Goal: Task Accomplishment & Management: Use online tool/utility

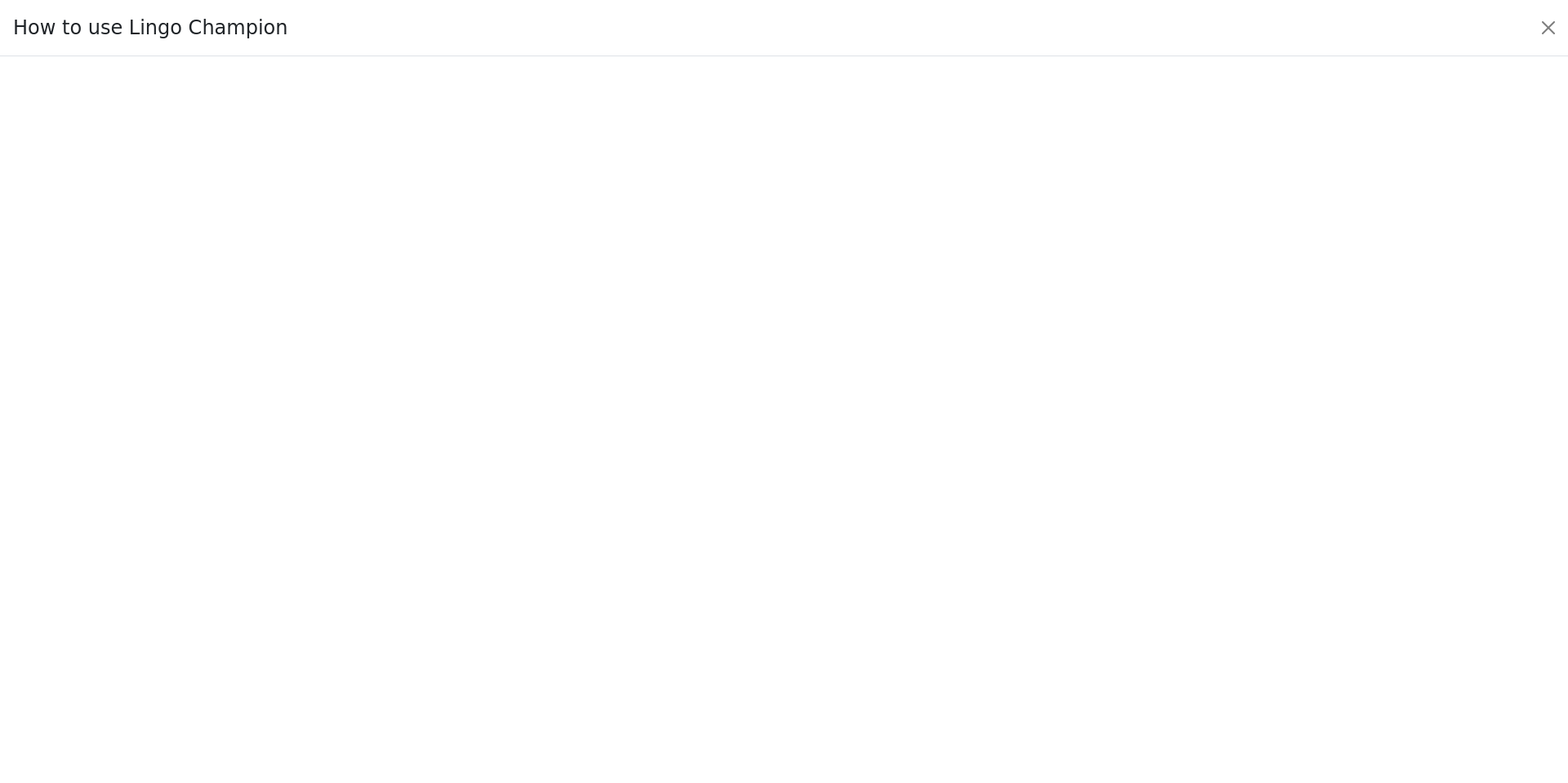
scroll to position [160, 0]
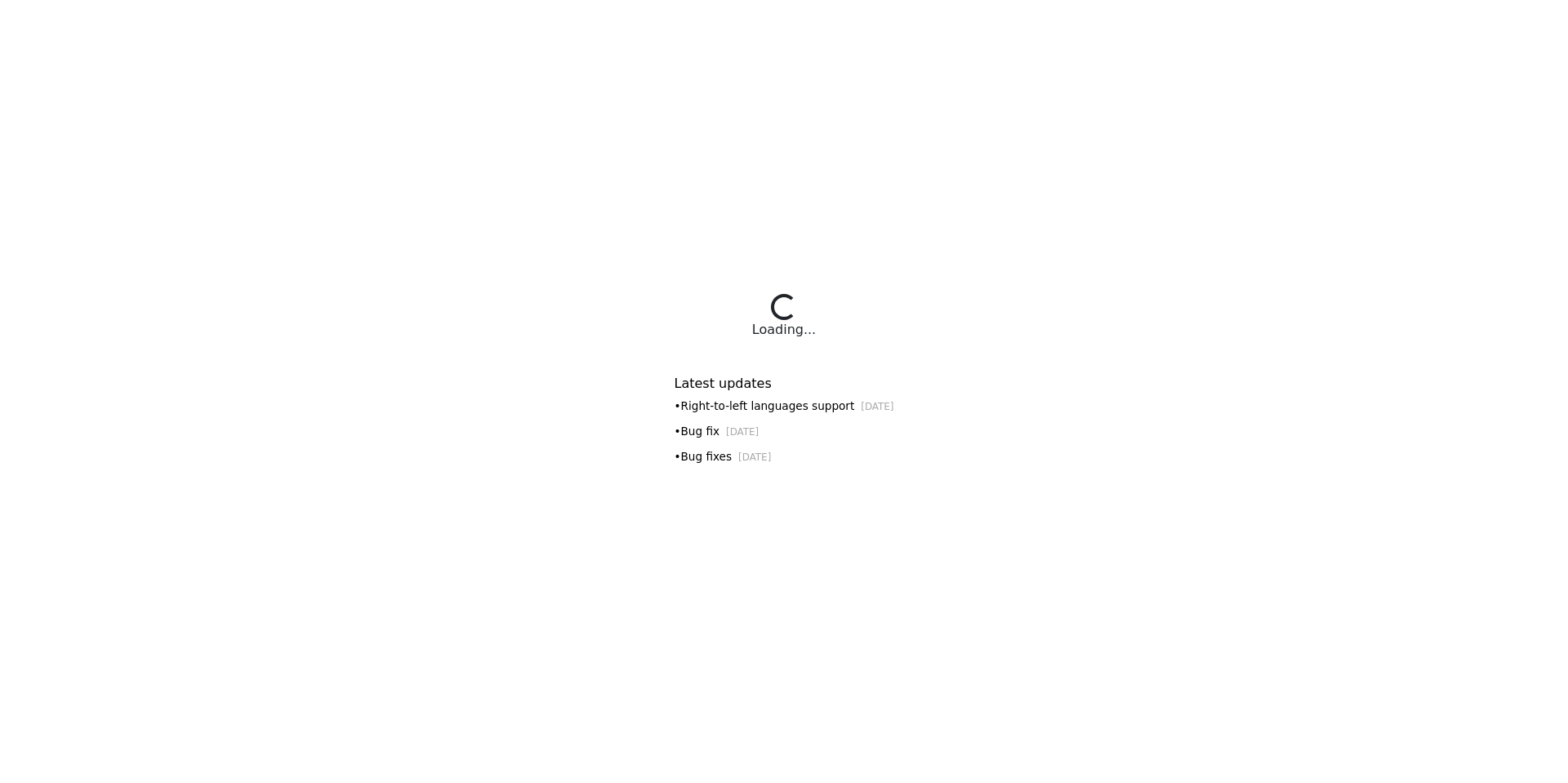
select select "**********"
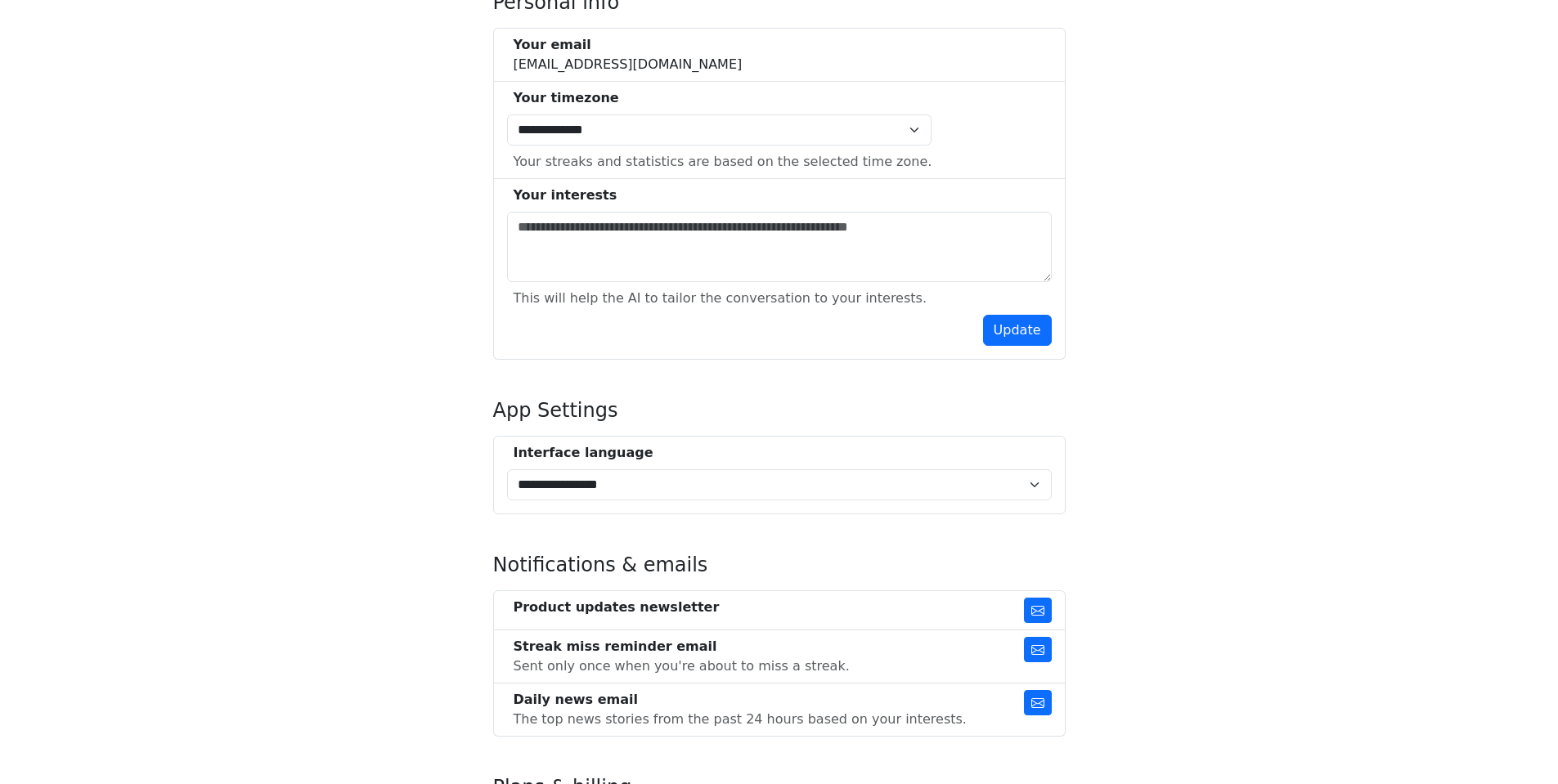
scroll to position [409, 0]
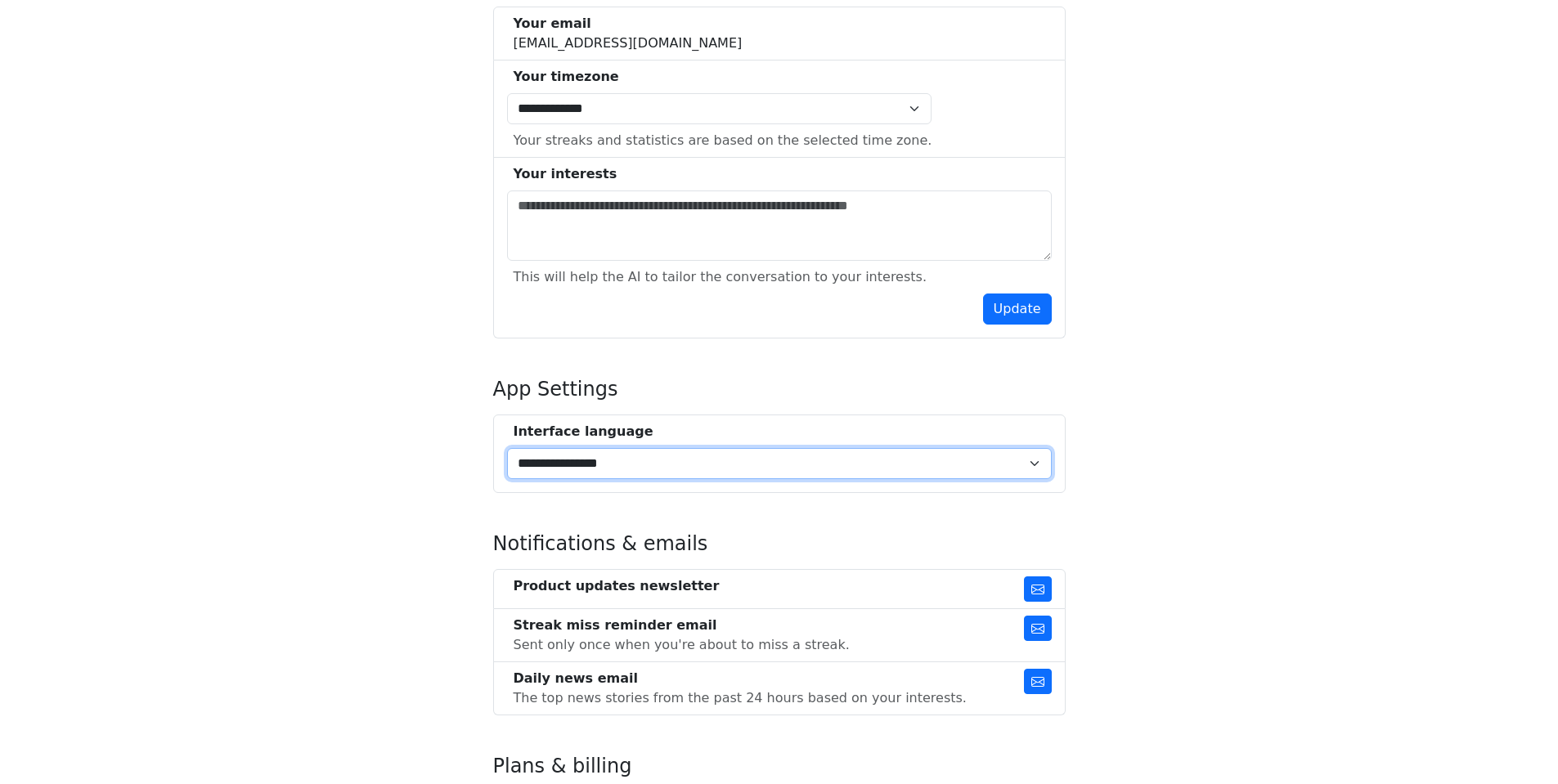
click at [629, 464] on select "**********" at bounding box center [779, 463] width 545 height 31
click at [655, 455] on select "**********" at bounding box center [779, 463] width 545 height 31
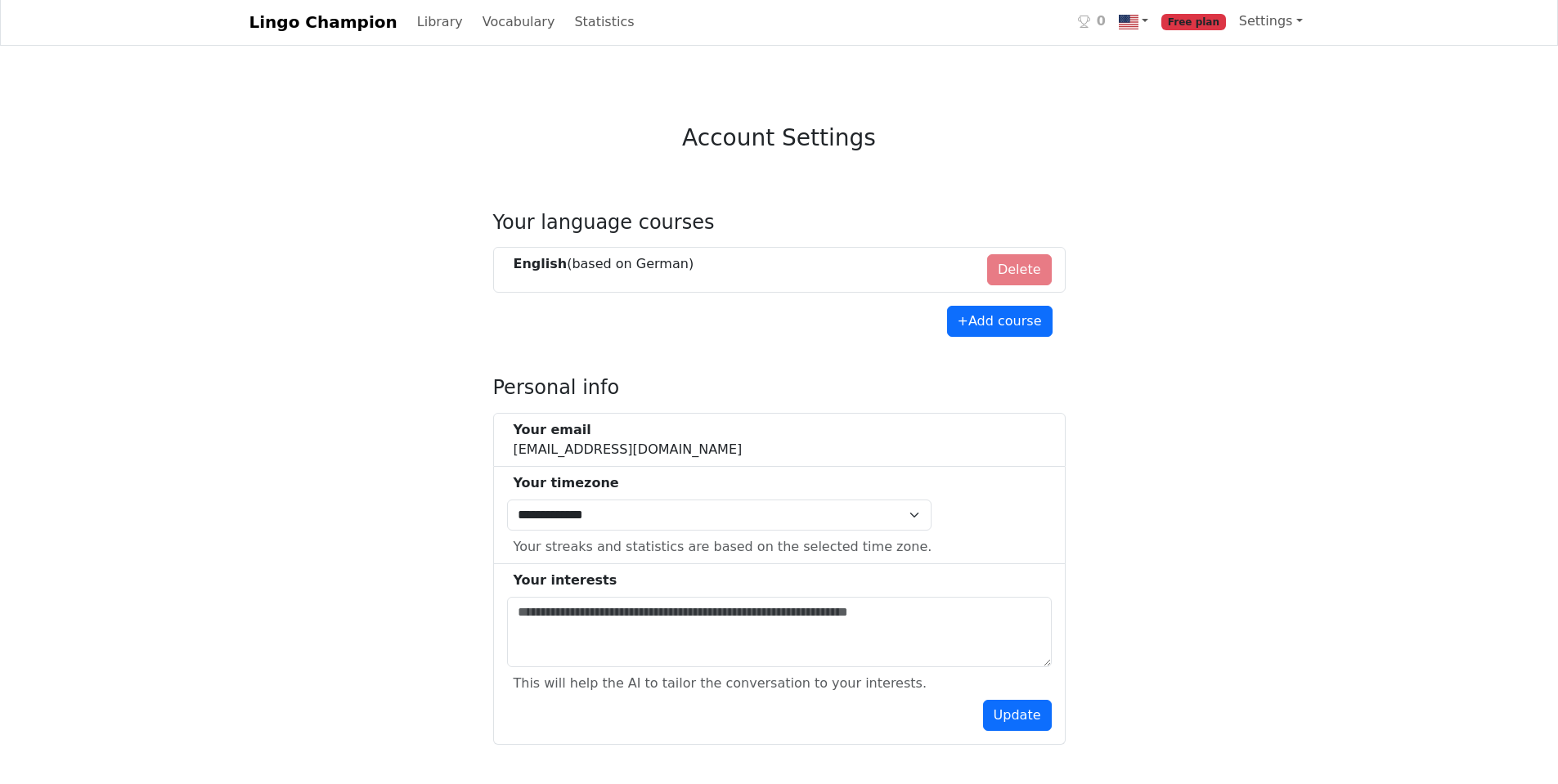
scroll to position [0, 0]
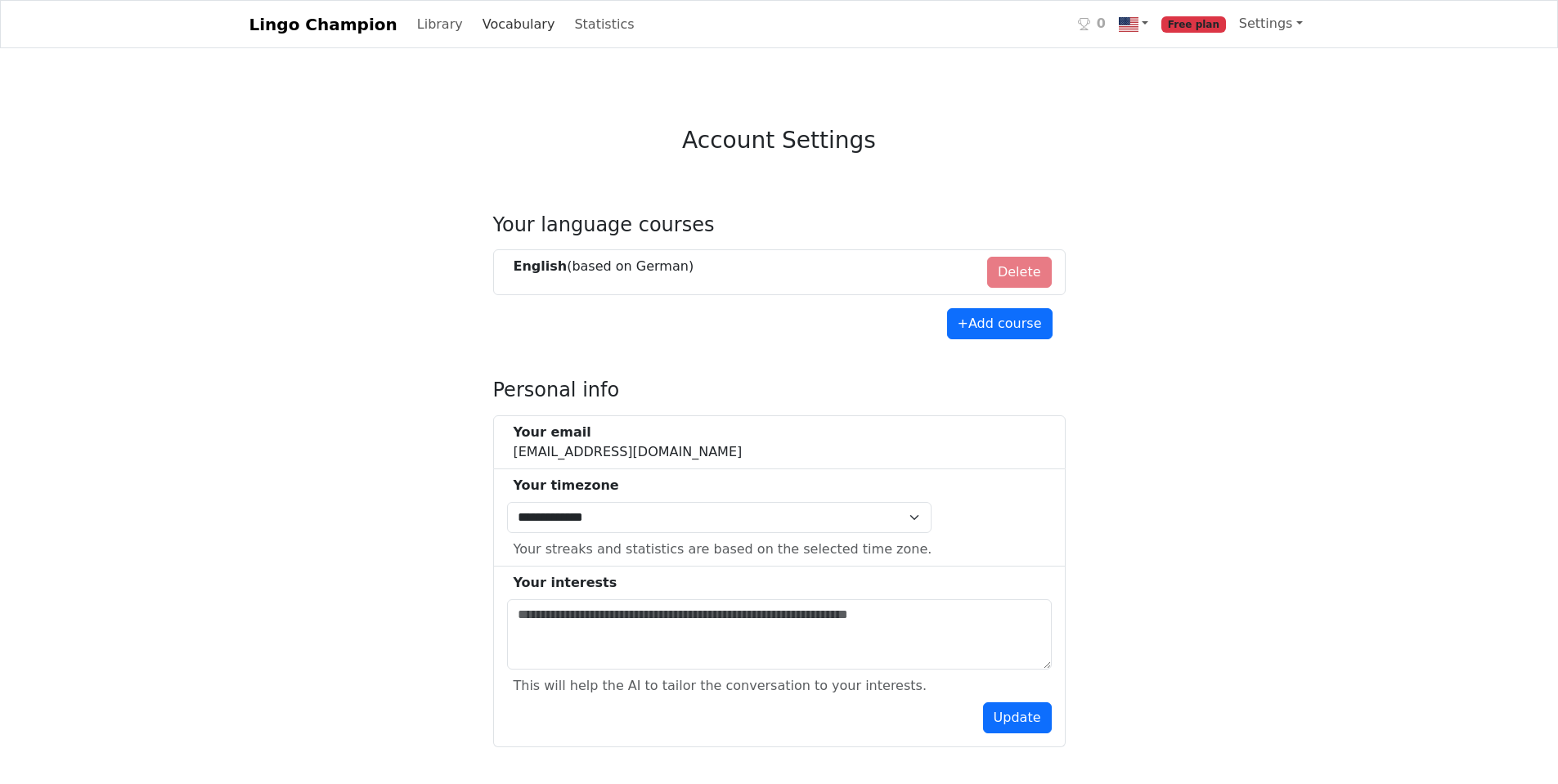
click at [476, 29] on link "Vocabulary" at bounding box center [518, 24] width 86 height 33
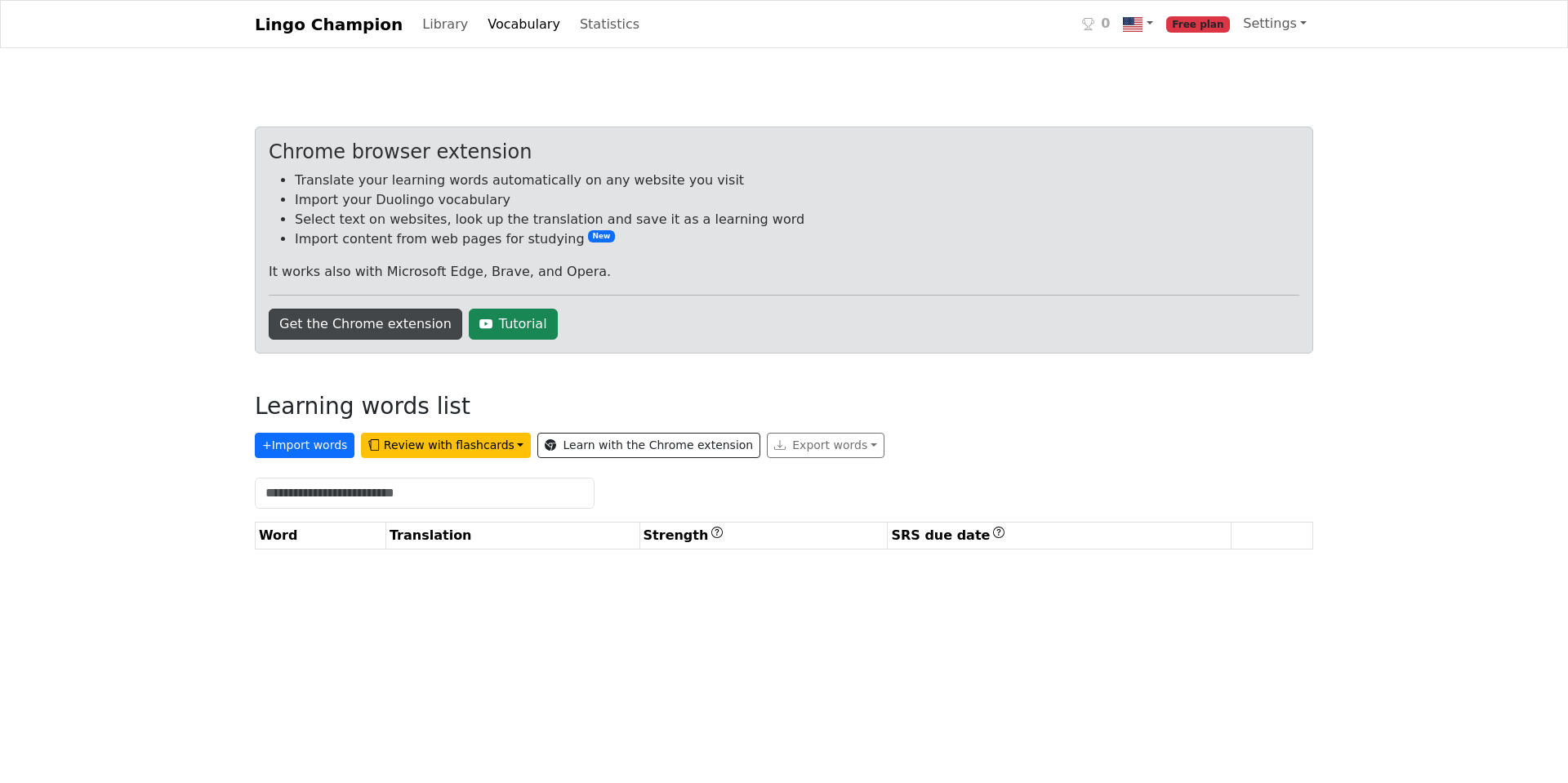
click at [372, 321] on link "Get the Chrome extension" at bounding box center [365, 324] width 194 height 31
click at [319, 442] on button "+ Import words" at bounding box center [305, 446] width 100 height 25
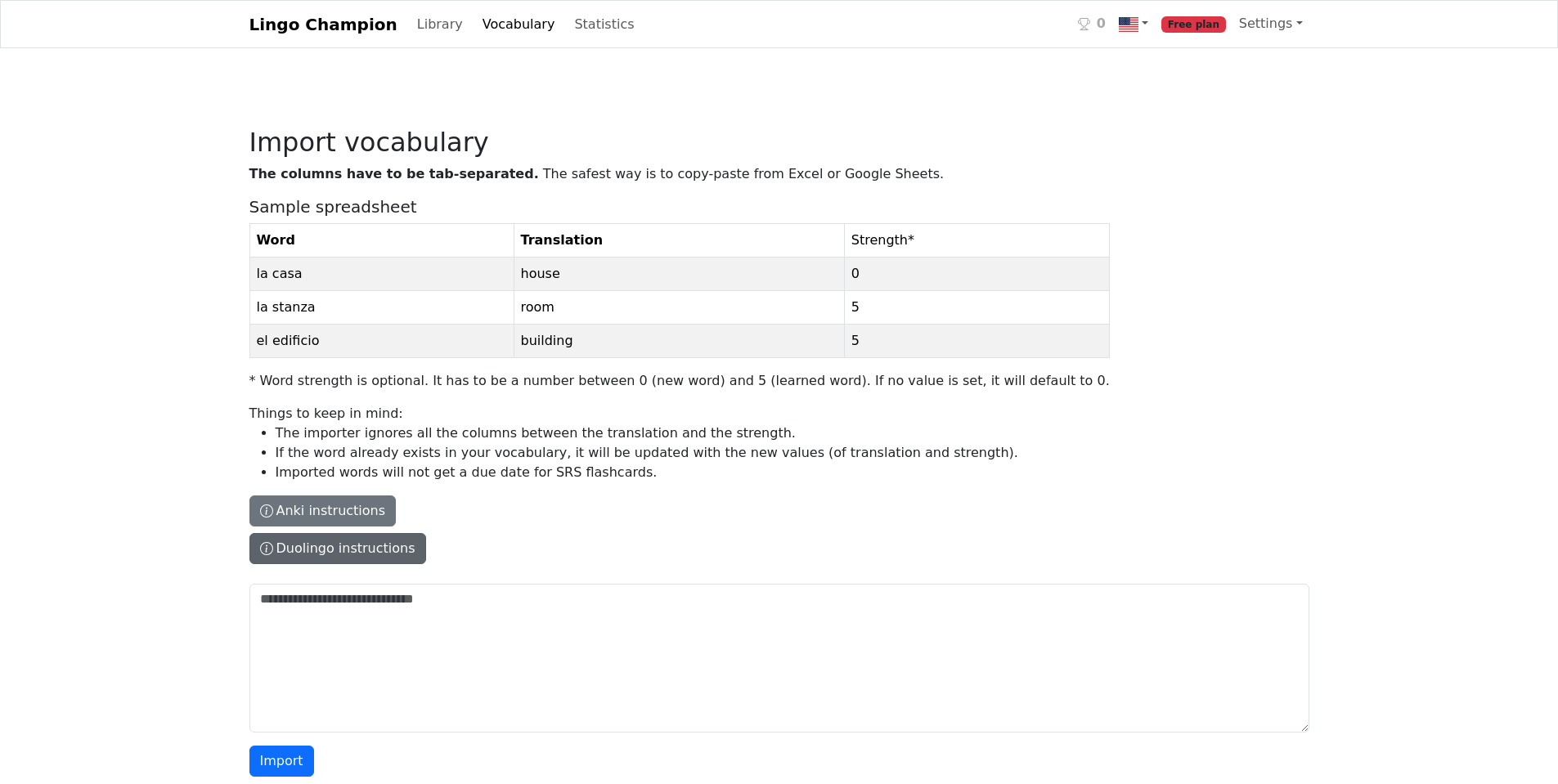
click at [364, 555] on button "Duolingo instructions" at bounding box center [338, 548] width 176 height 31
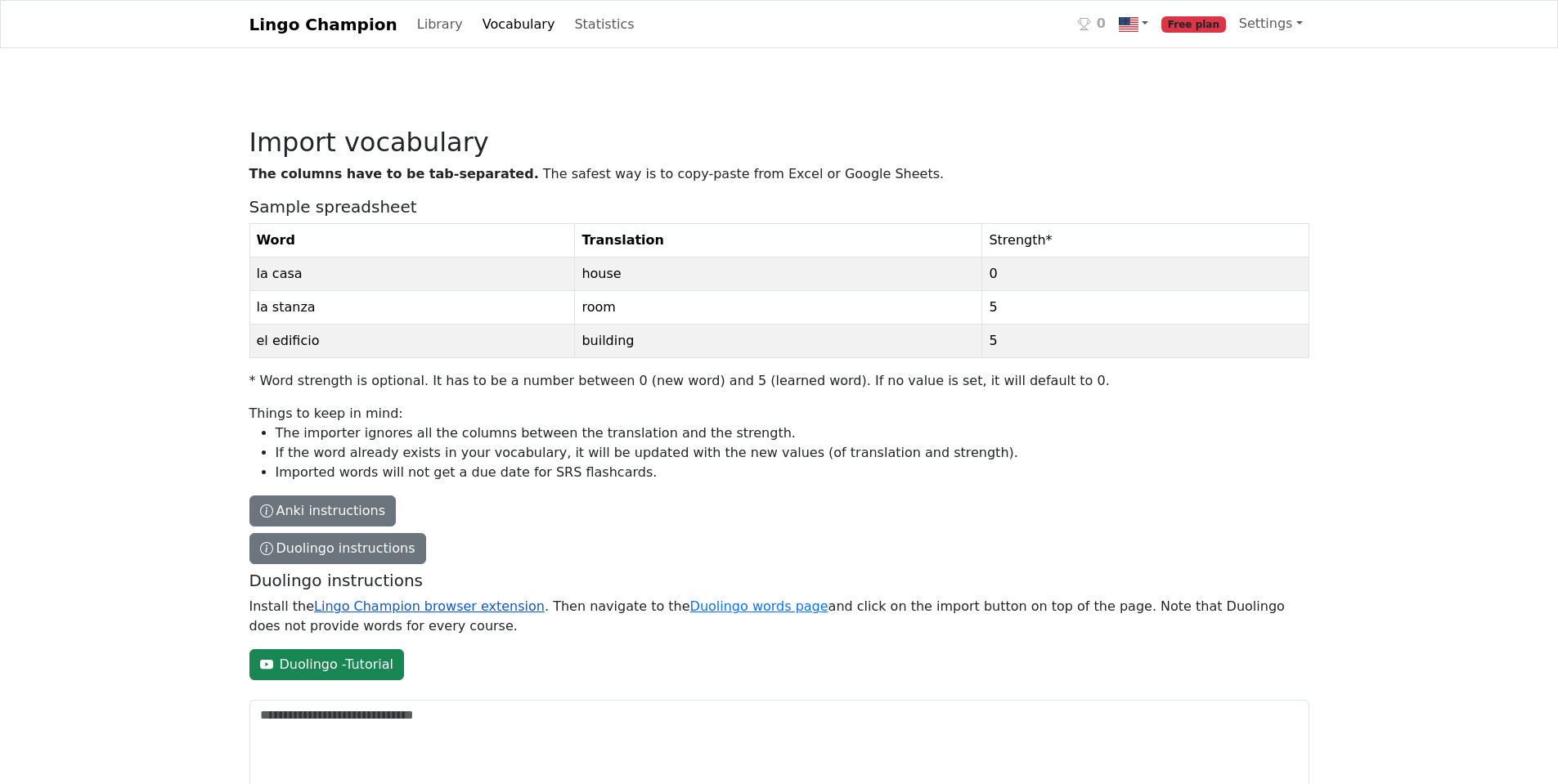
click at [412, 609] on link "Lingo Champion browser extension" at bounding box center [429, 606] width 230 height 15
click at [690, 613] on link "Duolingo words page" at bounding box center [759, 606] width 138 height 15
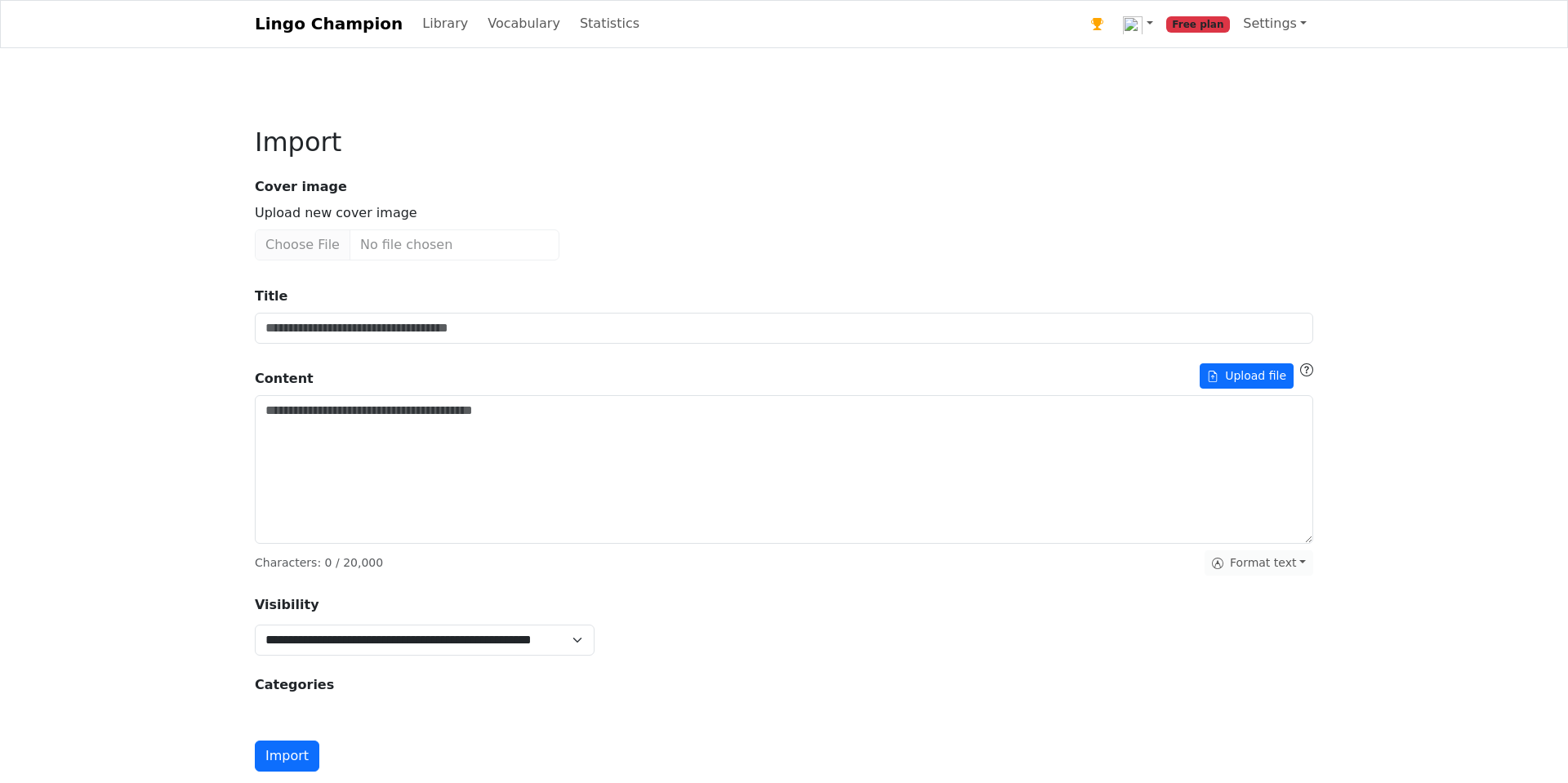
type input "**********"
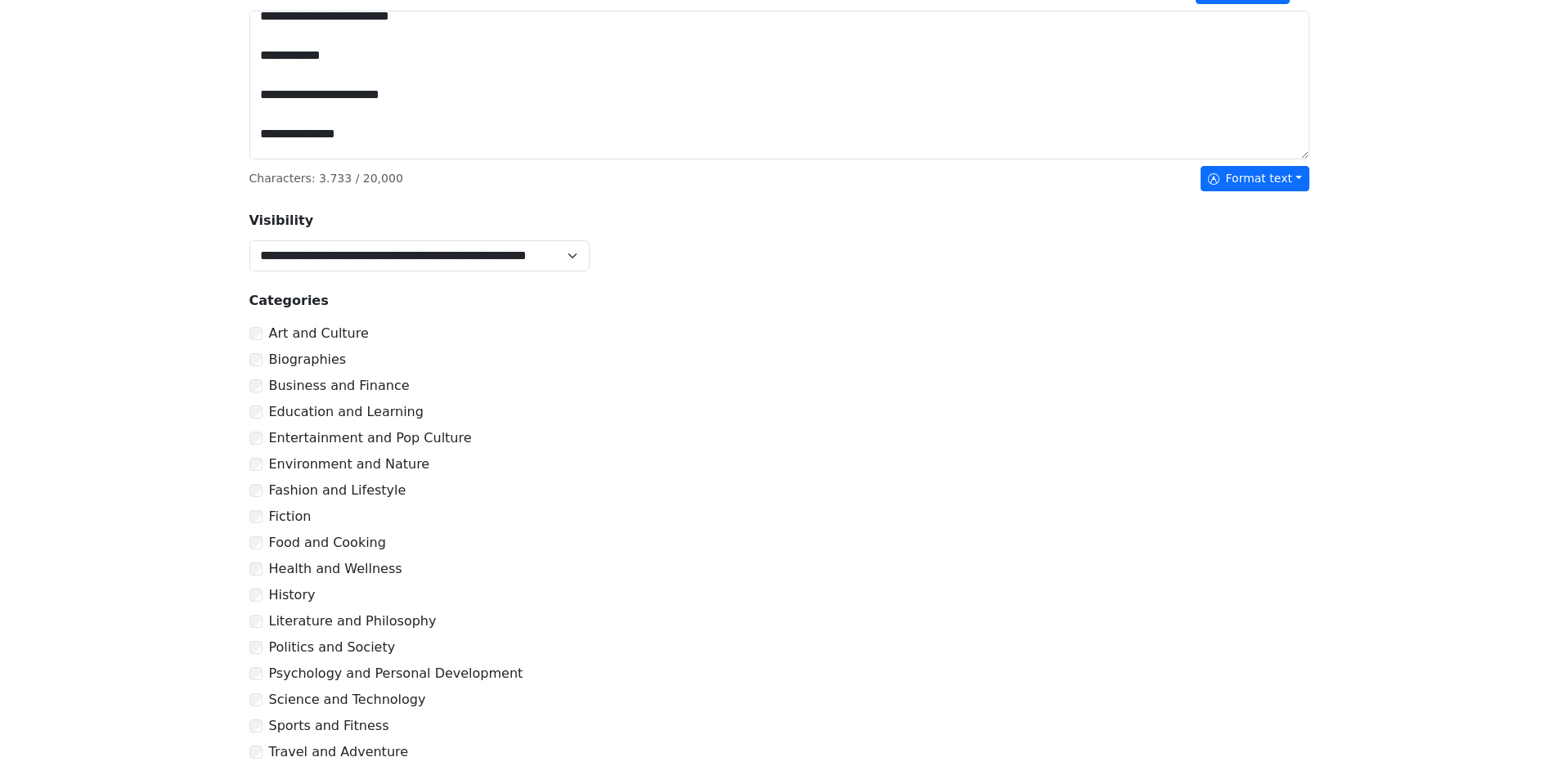
scroll to position [491, 0]
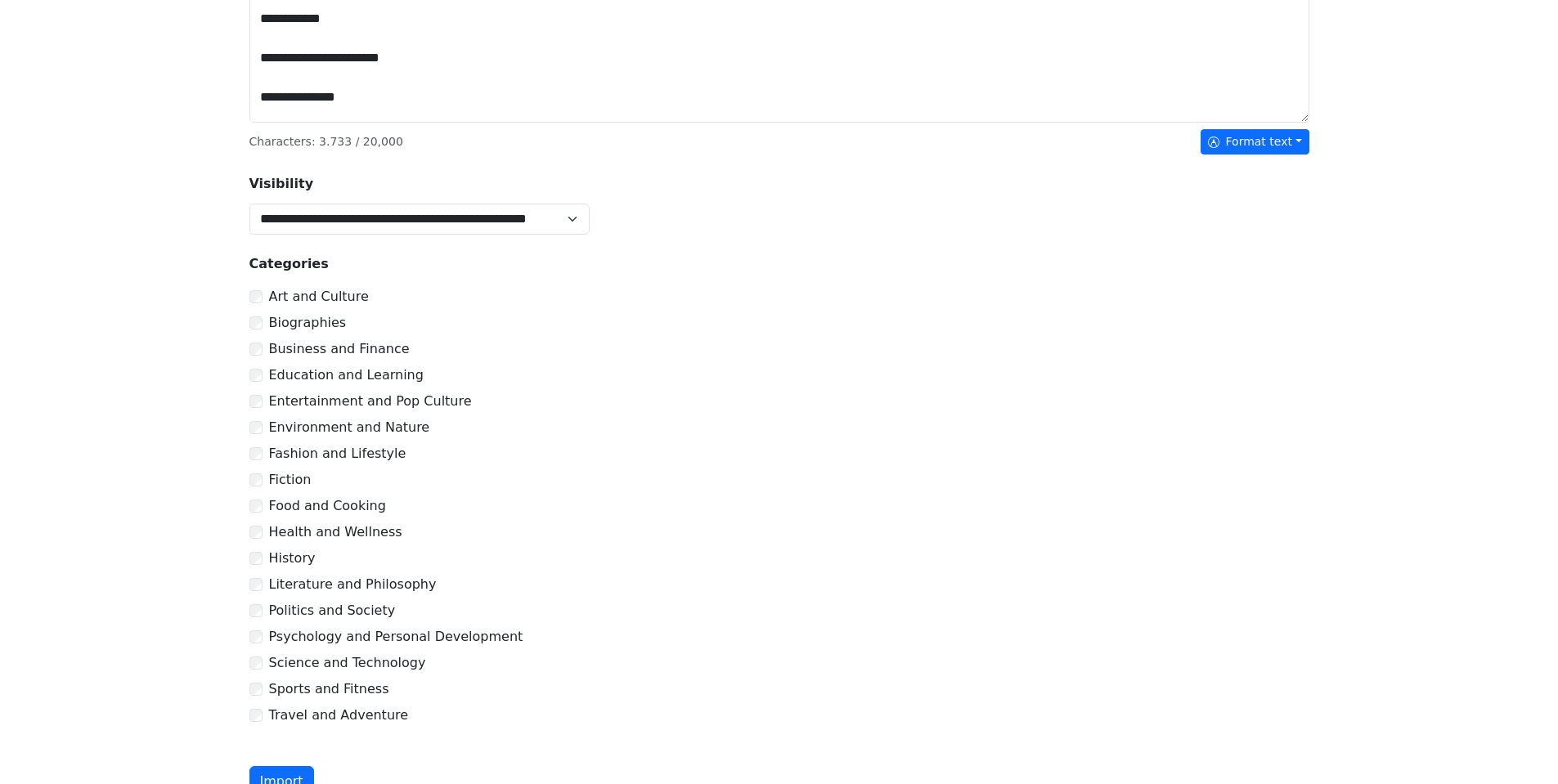
click at [261, 665] on div "Science and Technology" at bounding box center [779, 663] width 1060 height 19
click at [252, 373] on div "Education and Learning" at bounding box center [779, 375] width 1060 height 19
click at [259, 350] on div "Business and Finance" at bounding box center [779, 349] width 1060 height 19
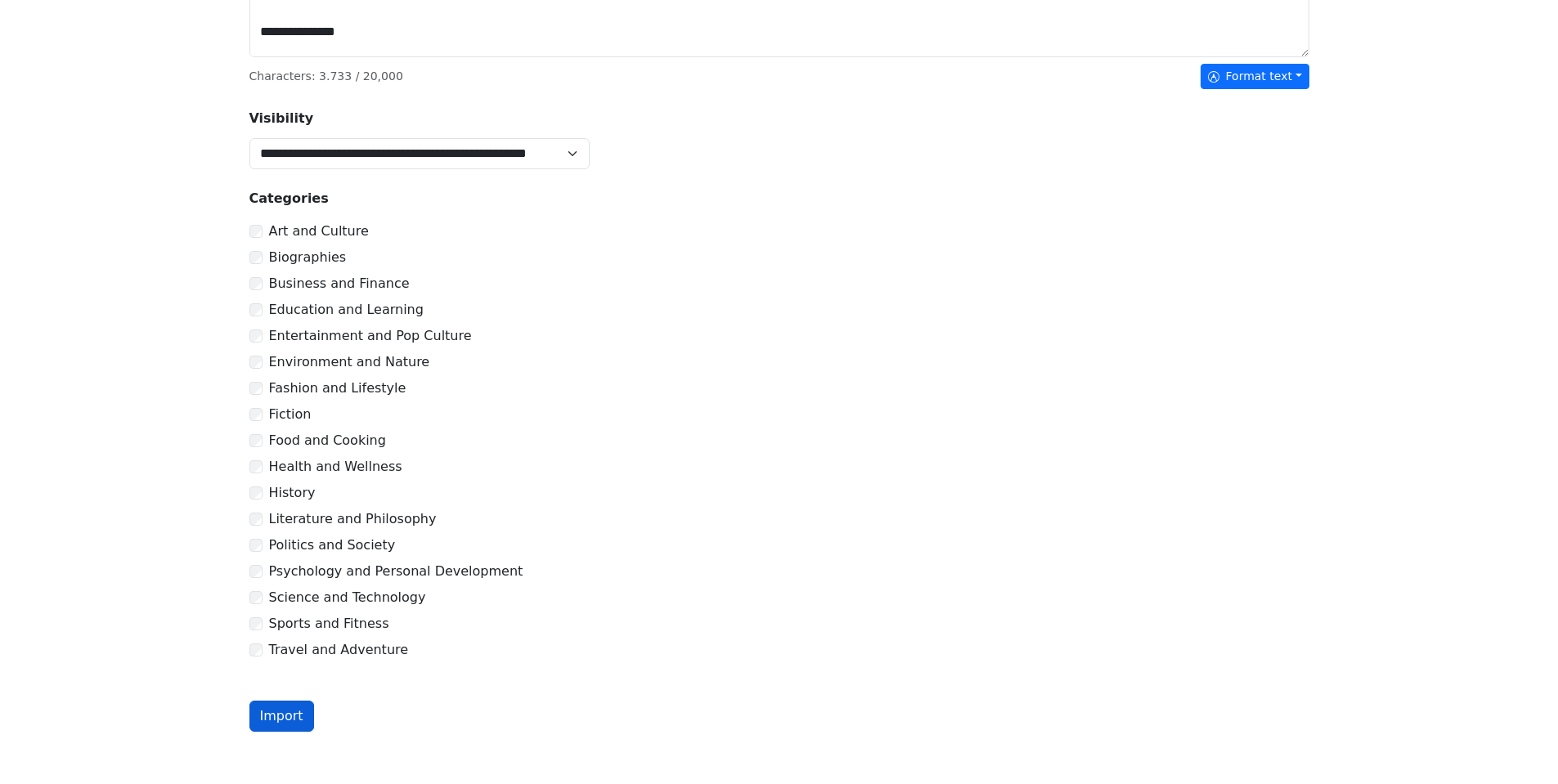
click at [270, 718] on button "Import" at bounding box center [282, 716] width 65 height 31
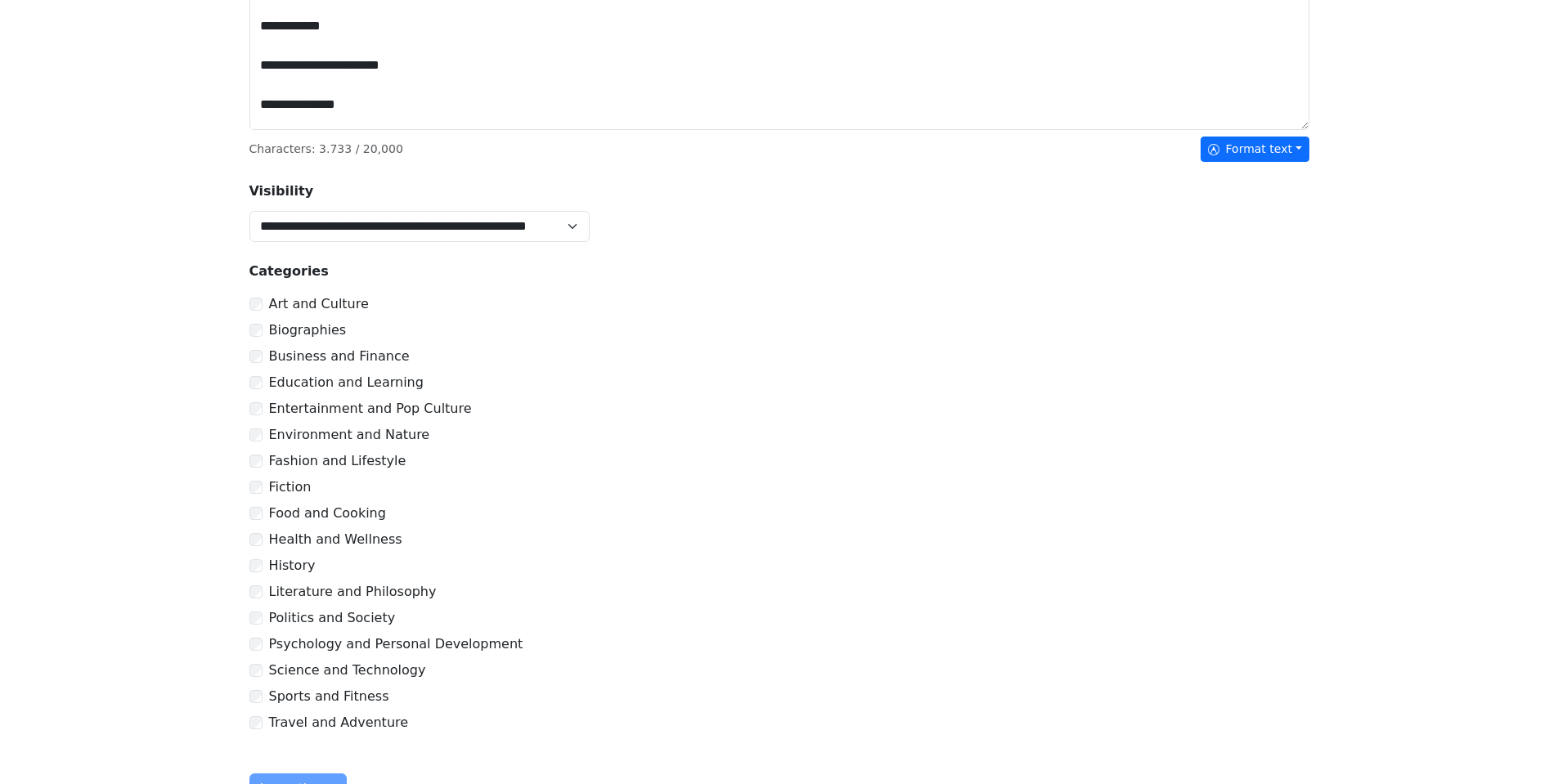
scroll to position [630, 0]
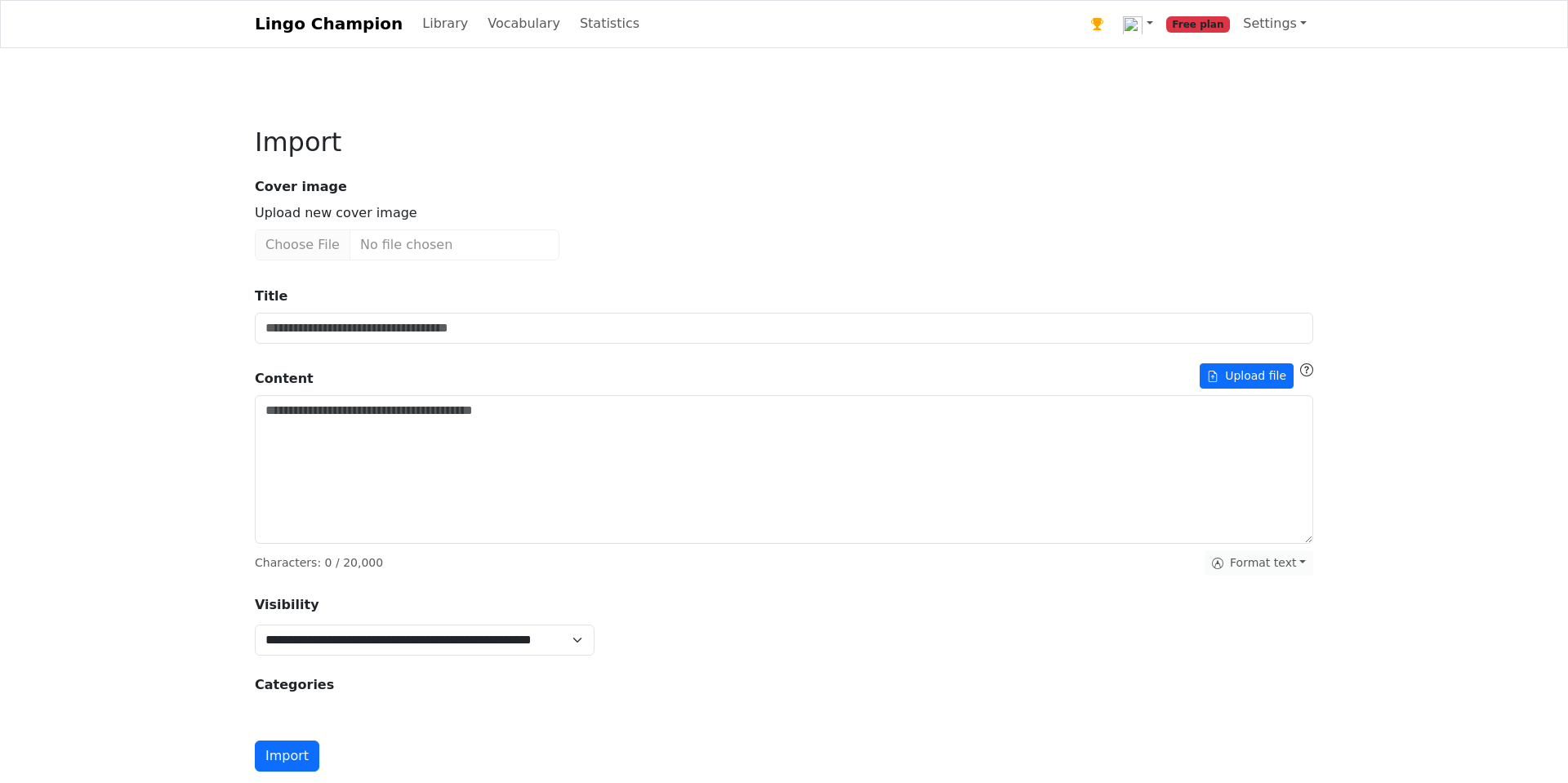
type input "**********"
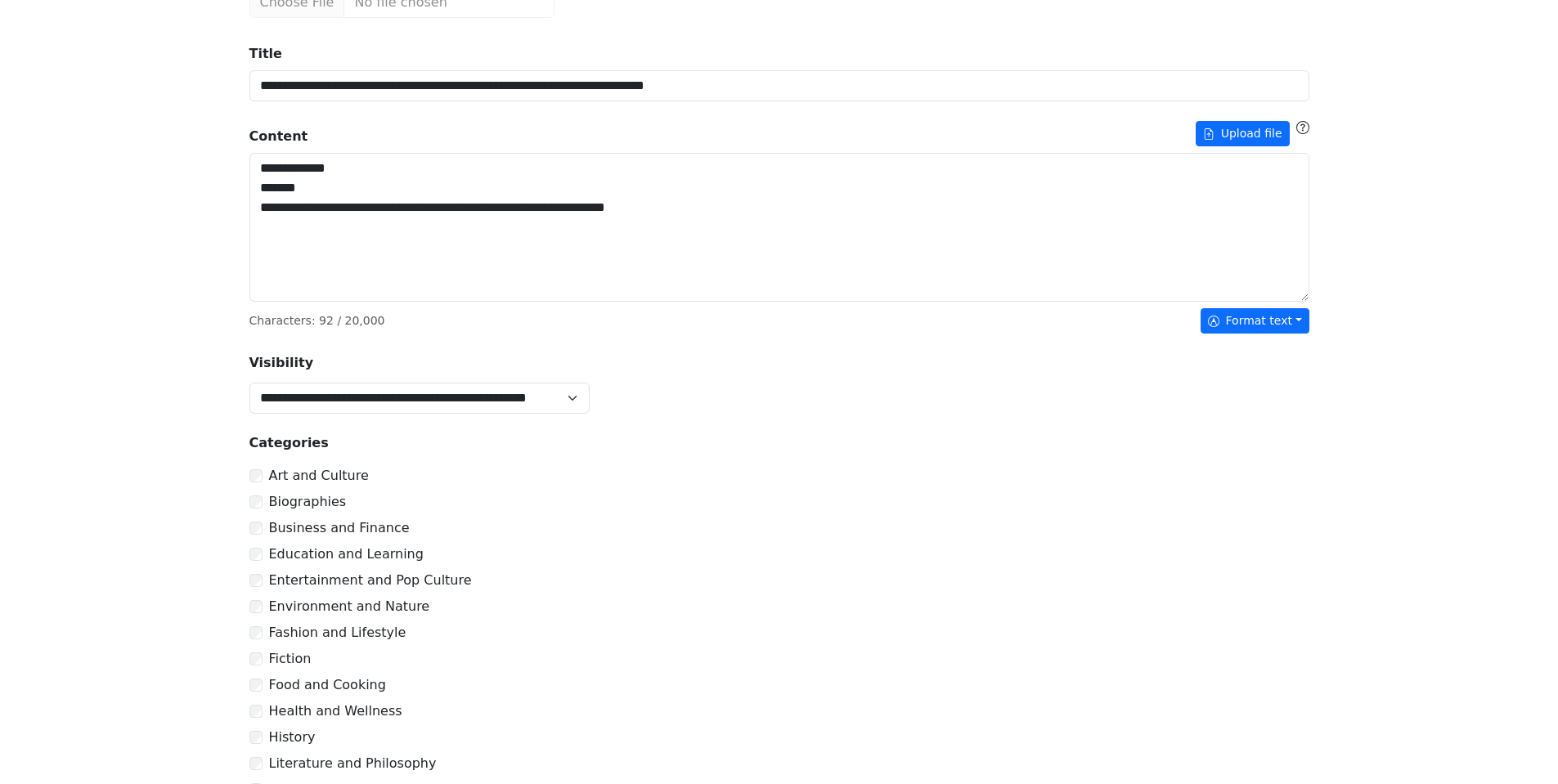
scroll to position [327, 0]
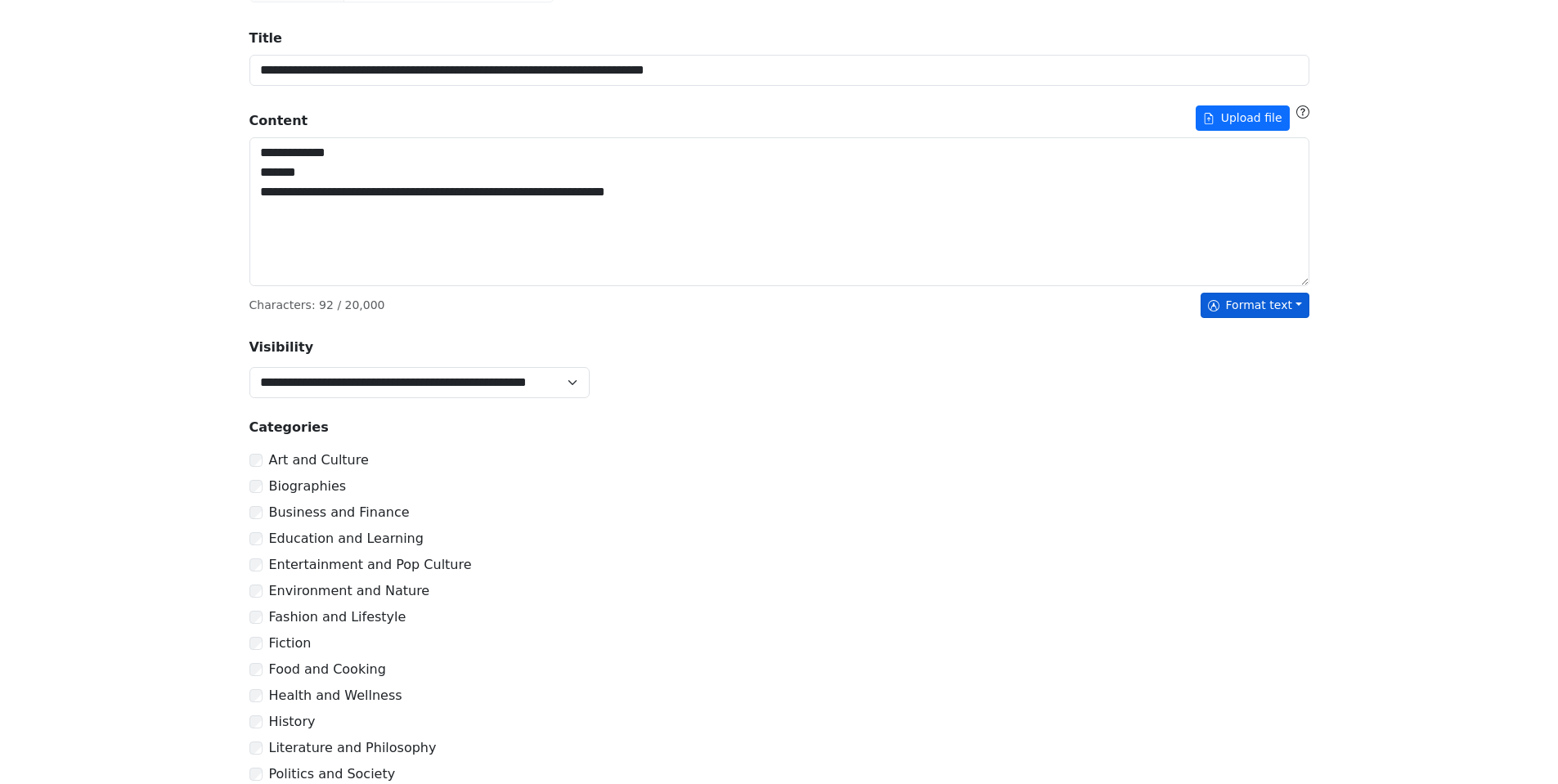
click at [1232, 305] on button "Format text" at bounding box center [1255, 305] width 108 height 25
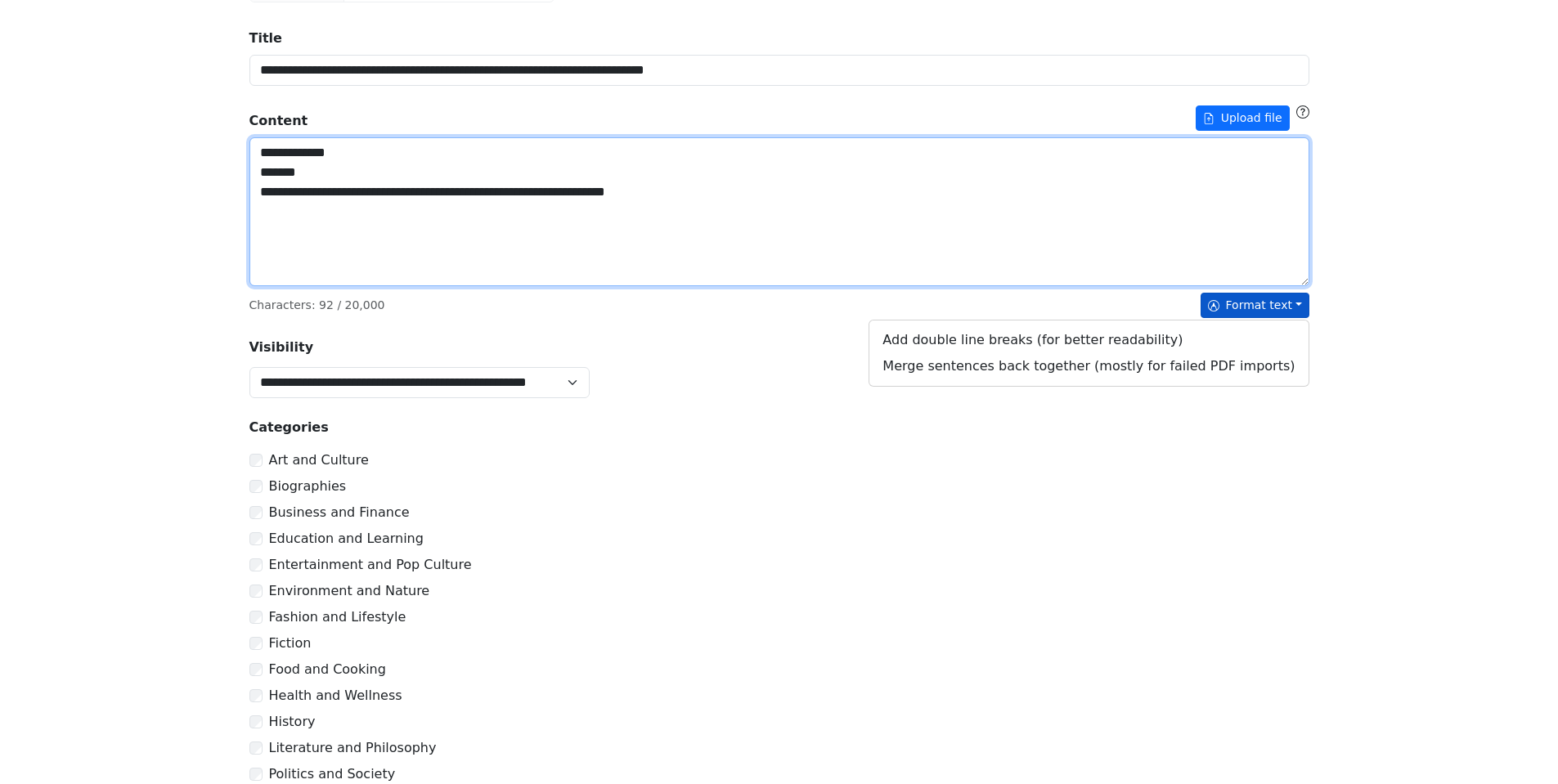
click at [648, 198] on textarea "**********" at bounding box center [779, 211] width 1060 height 149
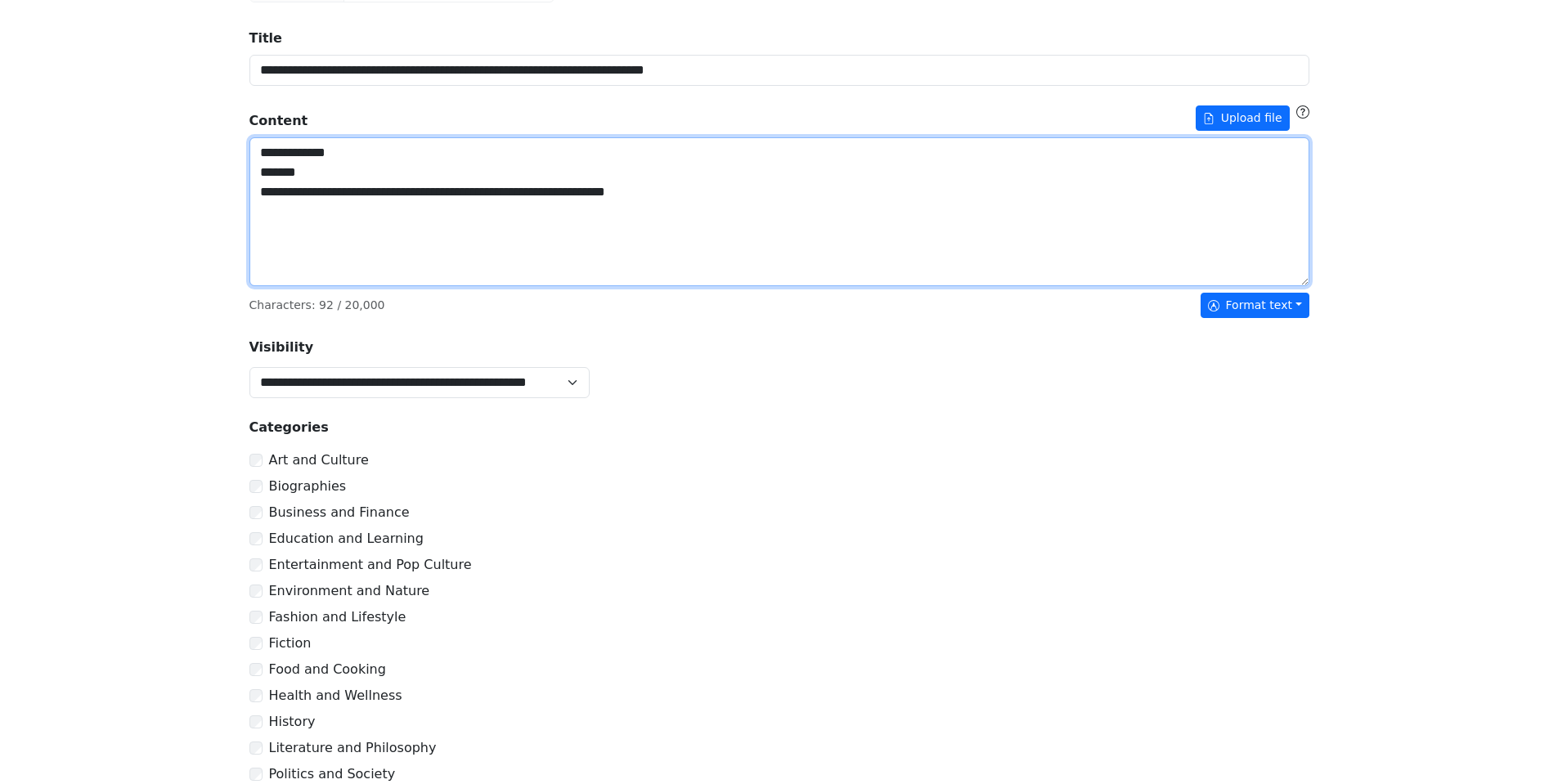
drag, startPoint x: 664, startPoint y: 187, endPoint x: 646, endPoint y: 195, distance: 19.7
click at [649, 192] on textarea "**********" at bounding box center [779, 211] width 1060 height 149
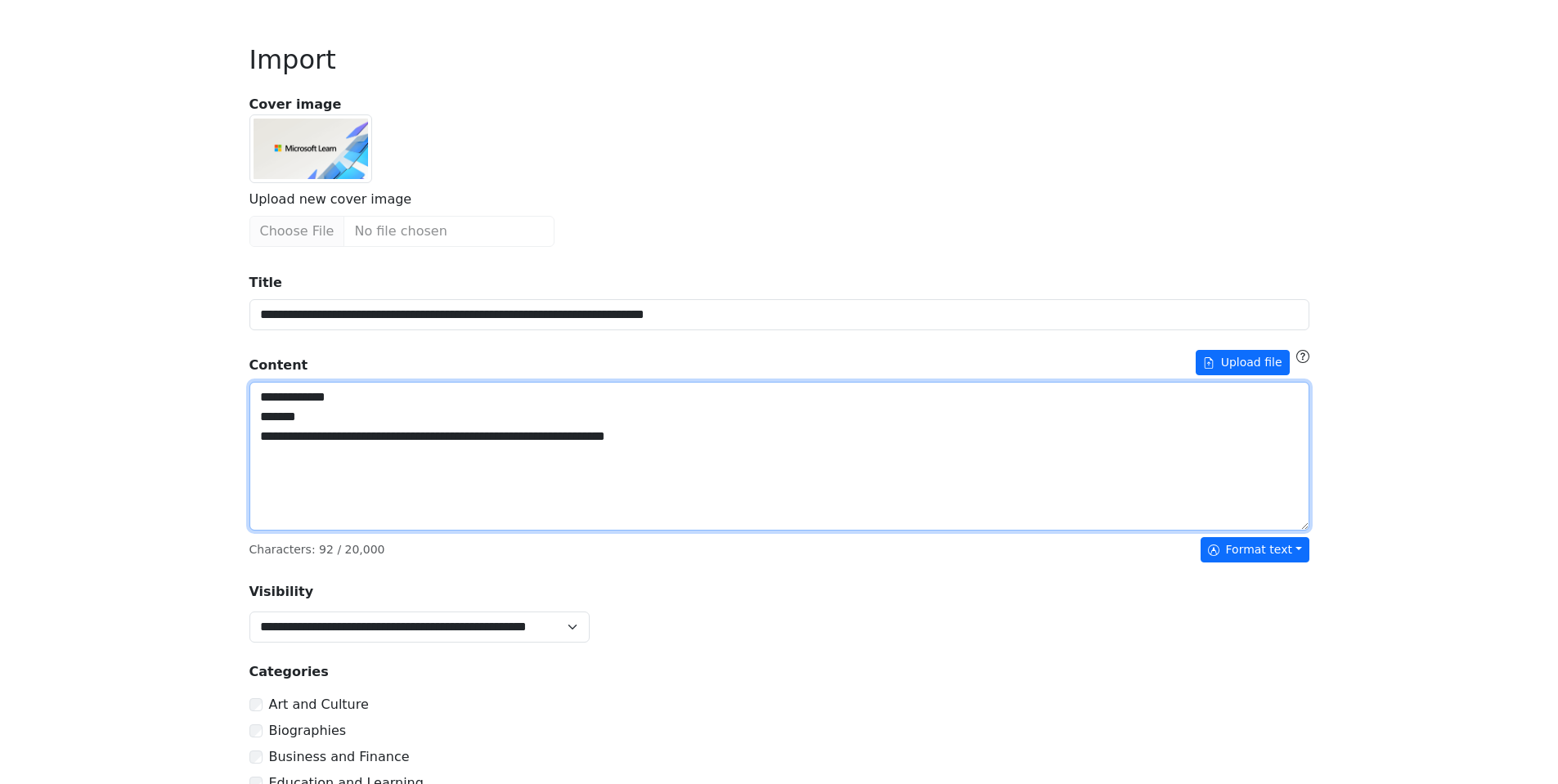
scroll to position [82, 0]
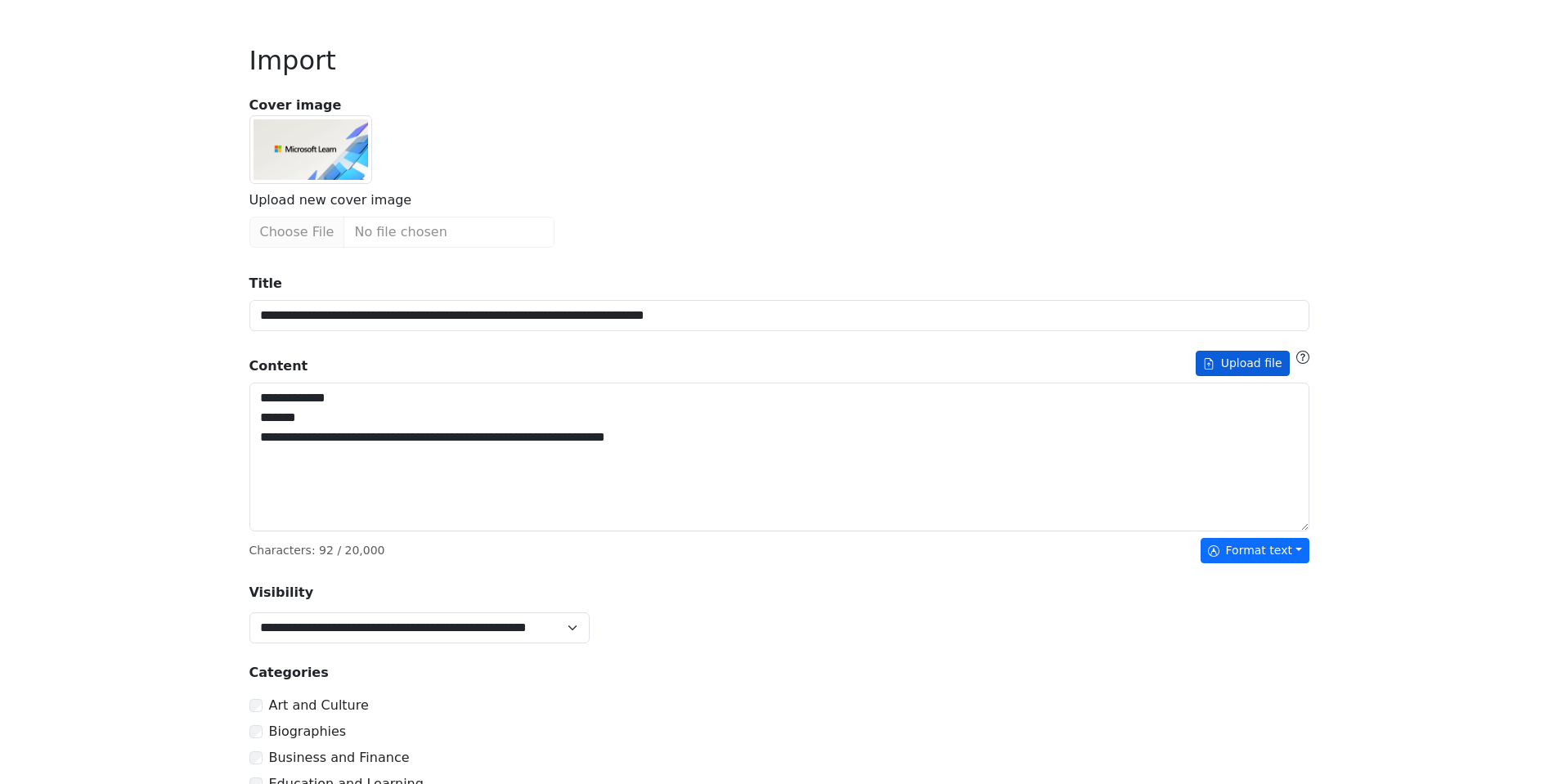
click at [1242, 363] on button "Upload file" at bounding box center [1243, 363] width 94 height 25
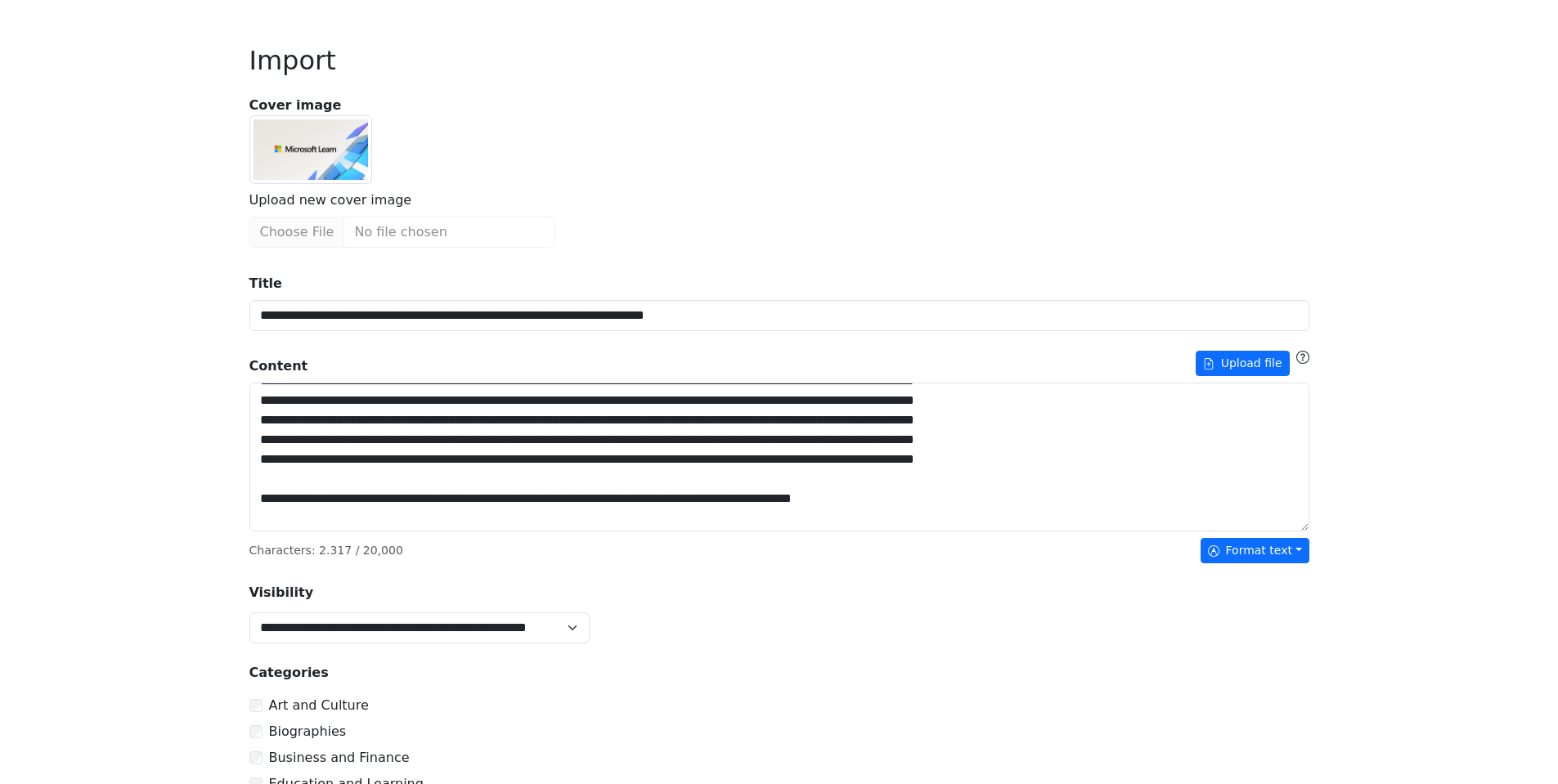
scroll to position [409, 0]
click at [1237, 550] on button "Format text" at bounding box center [1255, 550] width 108 height 25
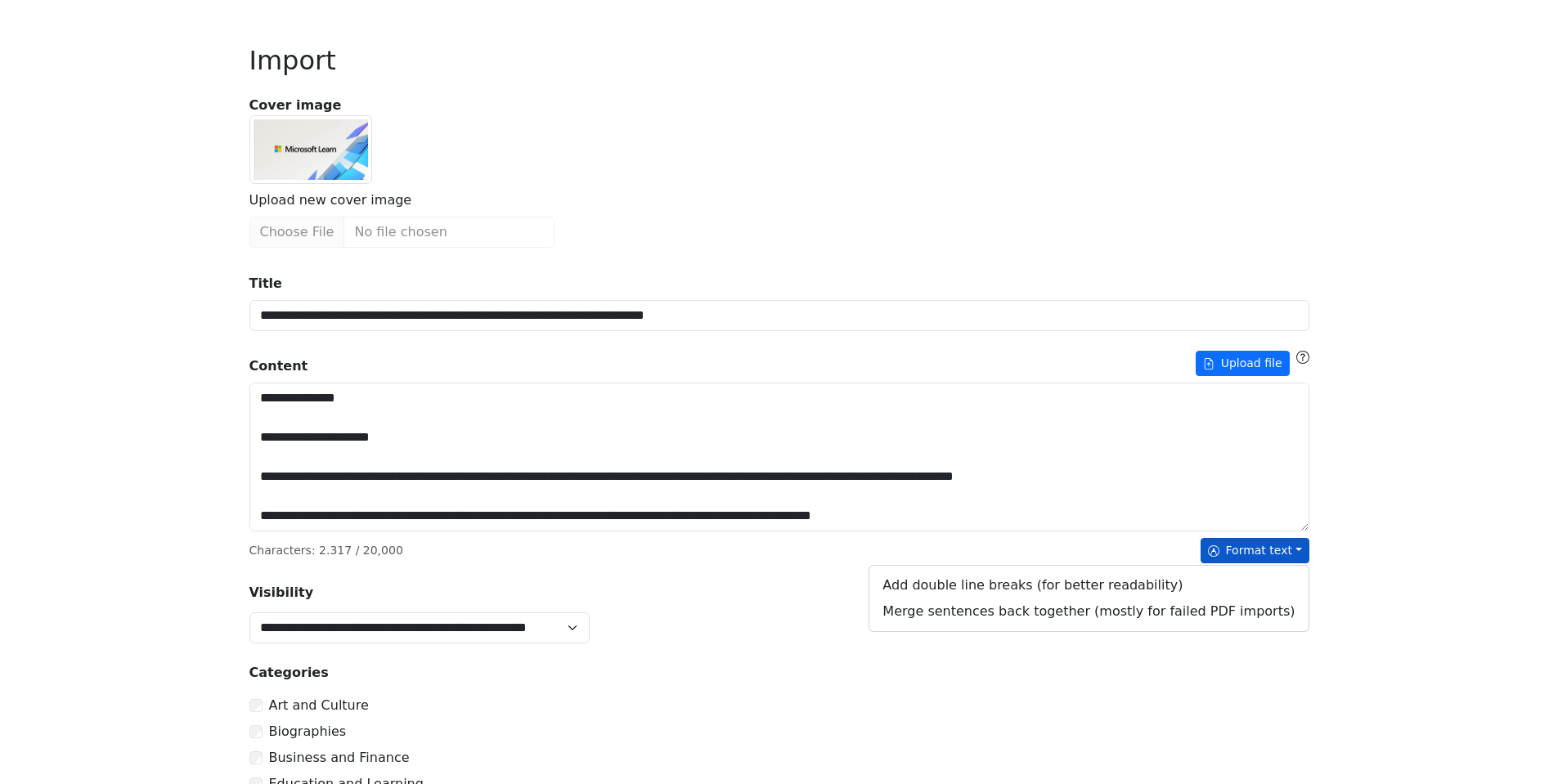
scroll to position [785, 0]
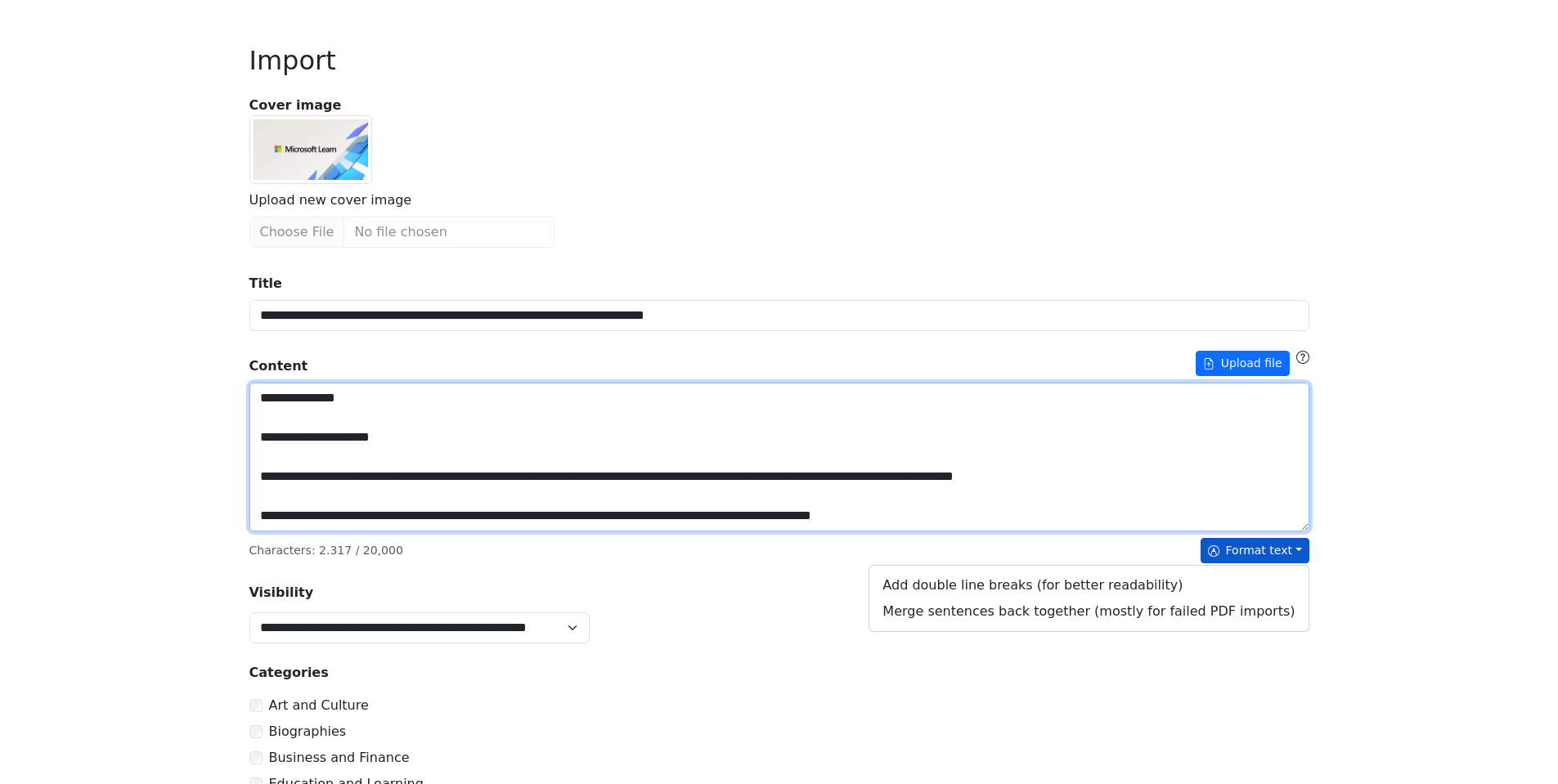
click at [409, 471] on textarea "Title" at bounding box center [779, 456] width 1060 height 149
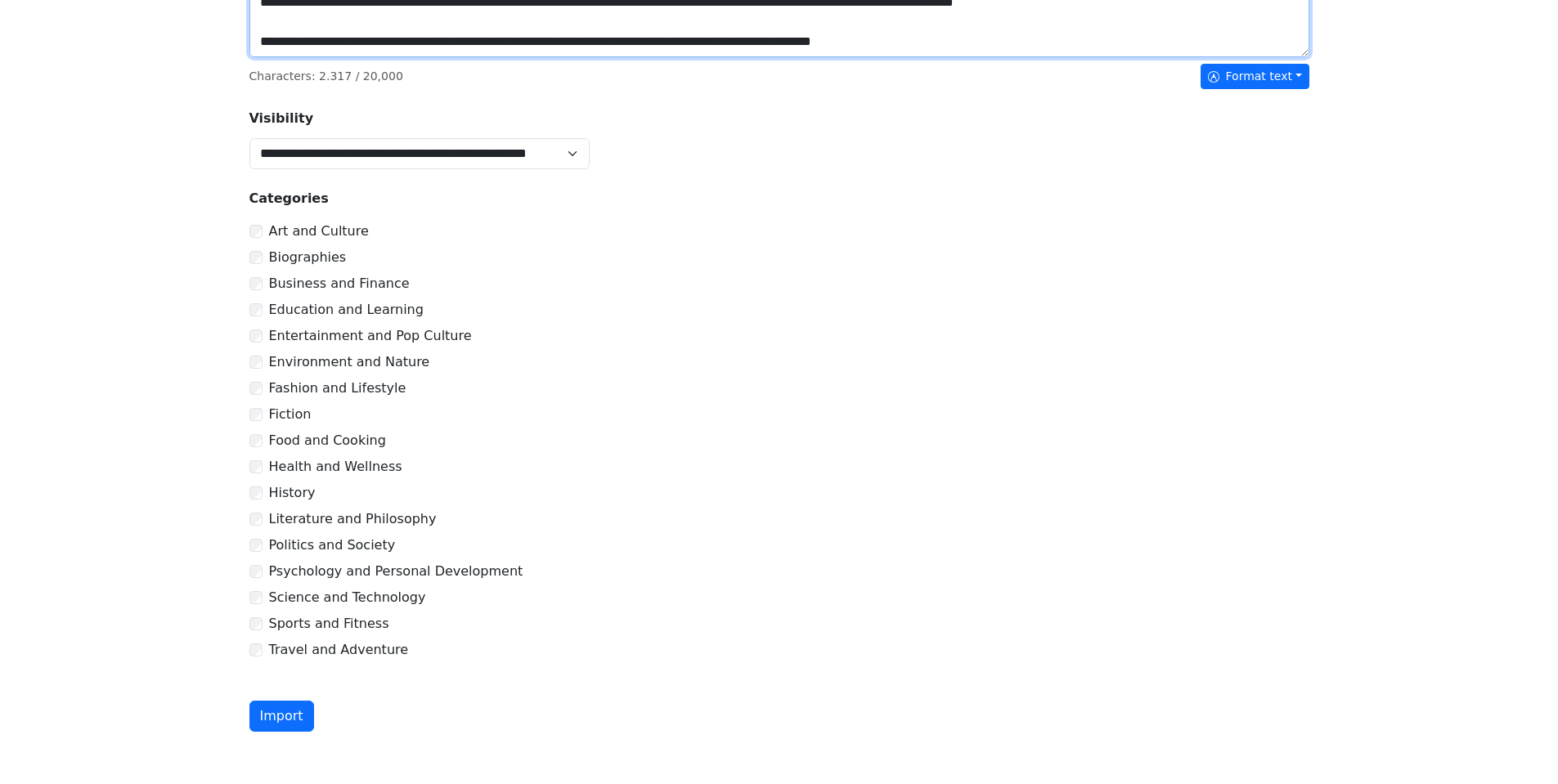
scroll to position [557, 0]
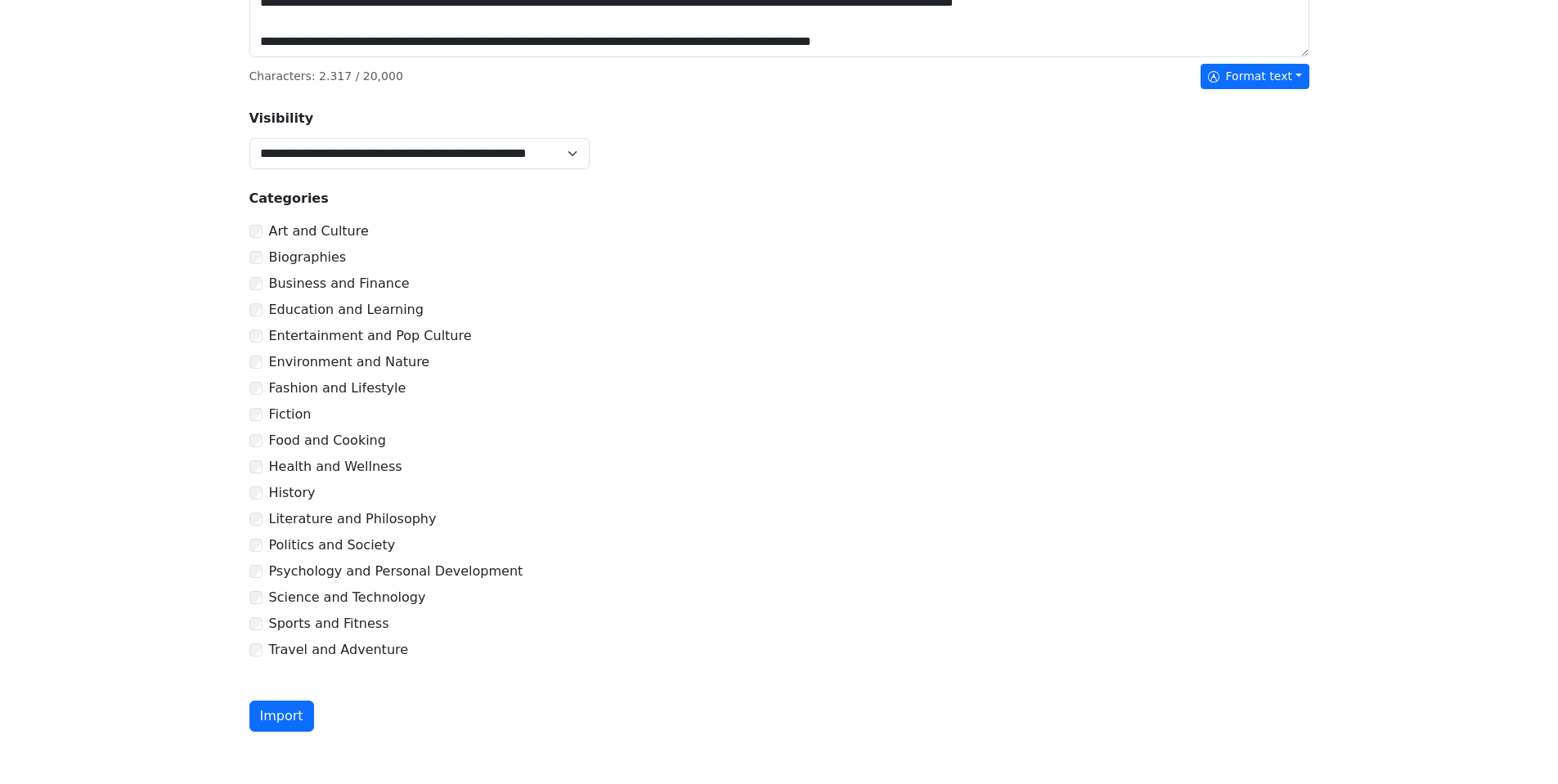
click at [265, 599] on div "Science and Technology" at bounding box center [779, 597] width 1060 height 19
click at [289, 718] on button "Import" at bounding box center [282, 716] width 65 height 31
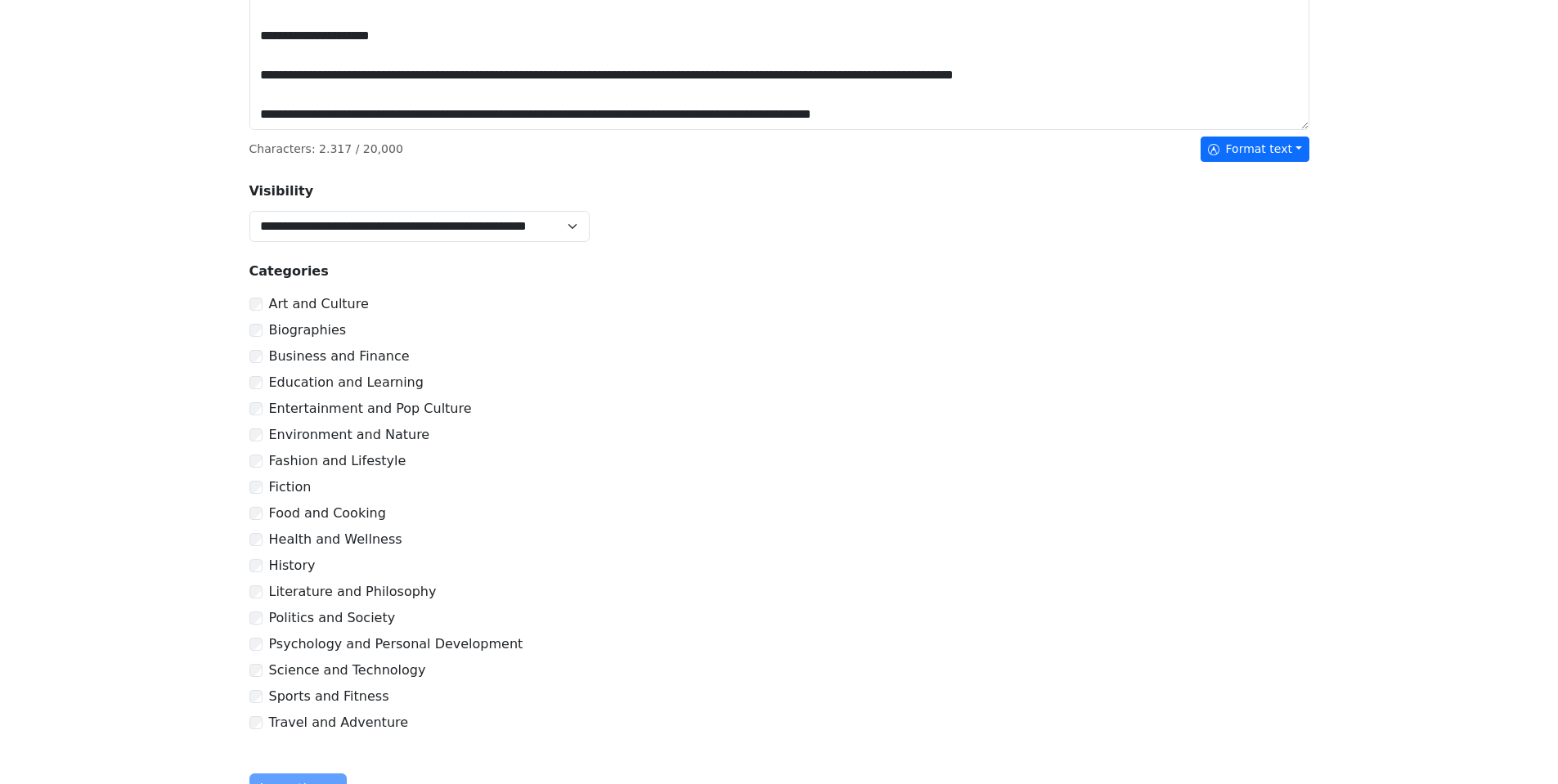
scroll to position [630, 0]
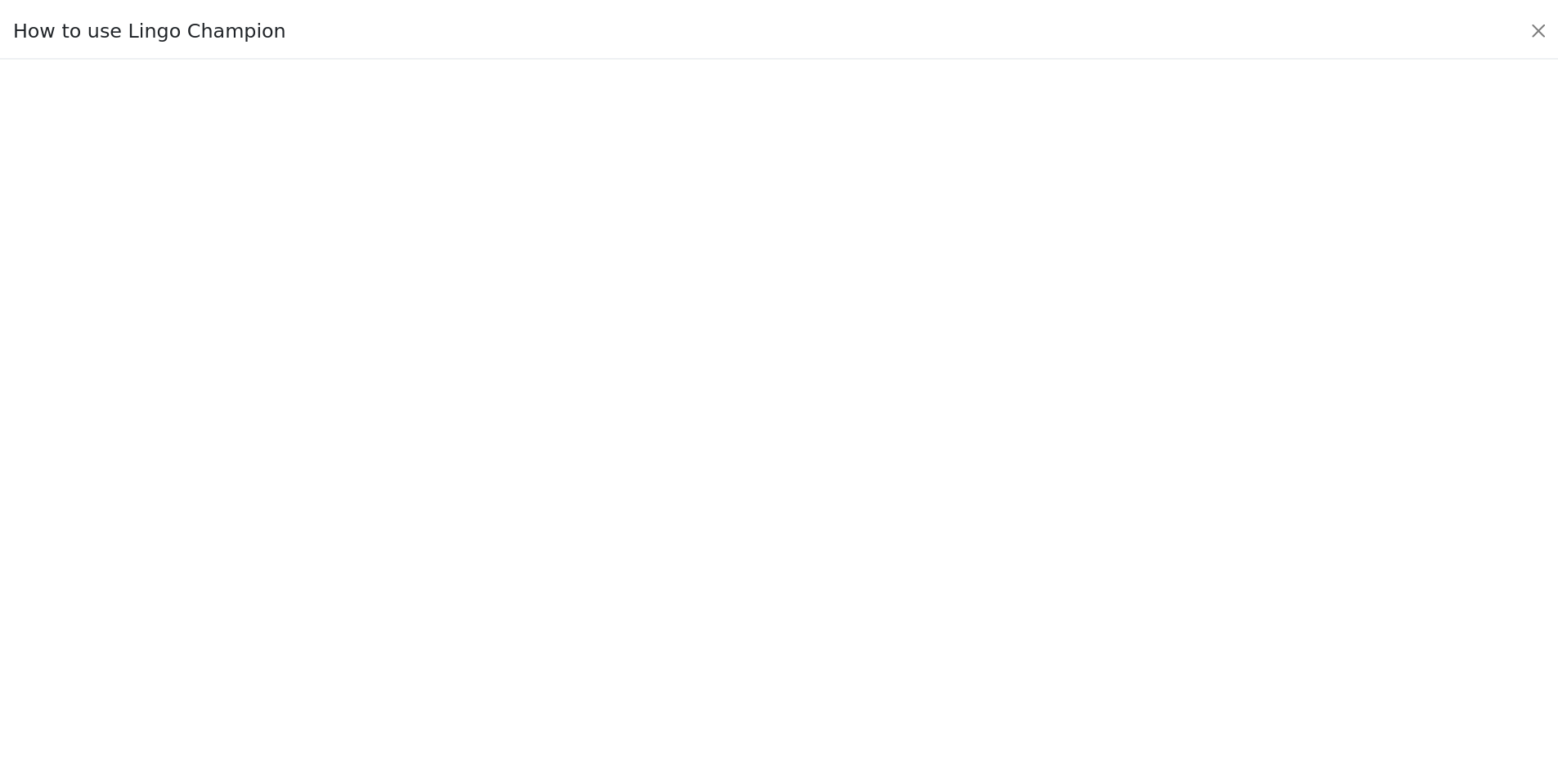
scroll to position [160, 0]
click at [1549, 33] on button "Close" at bounding box center [1550, 28] width 26 height 26
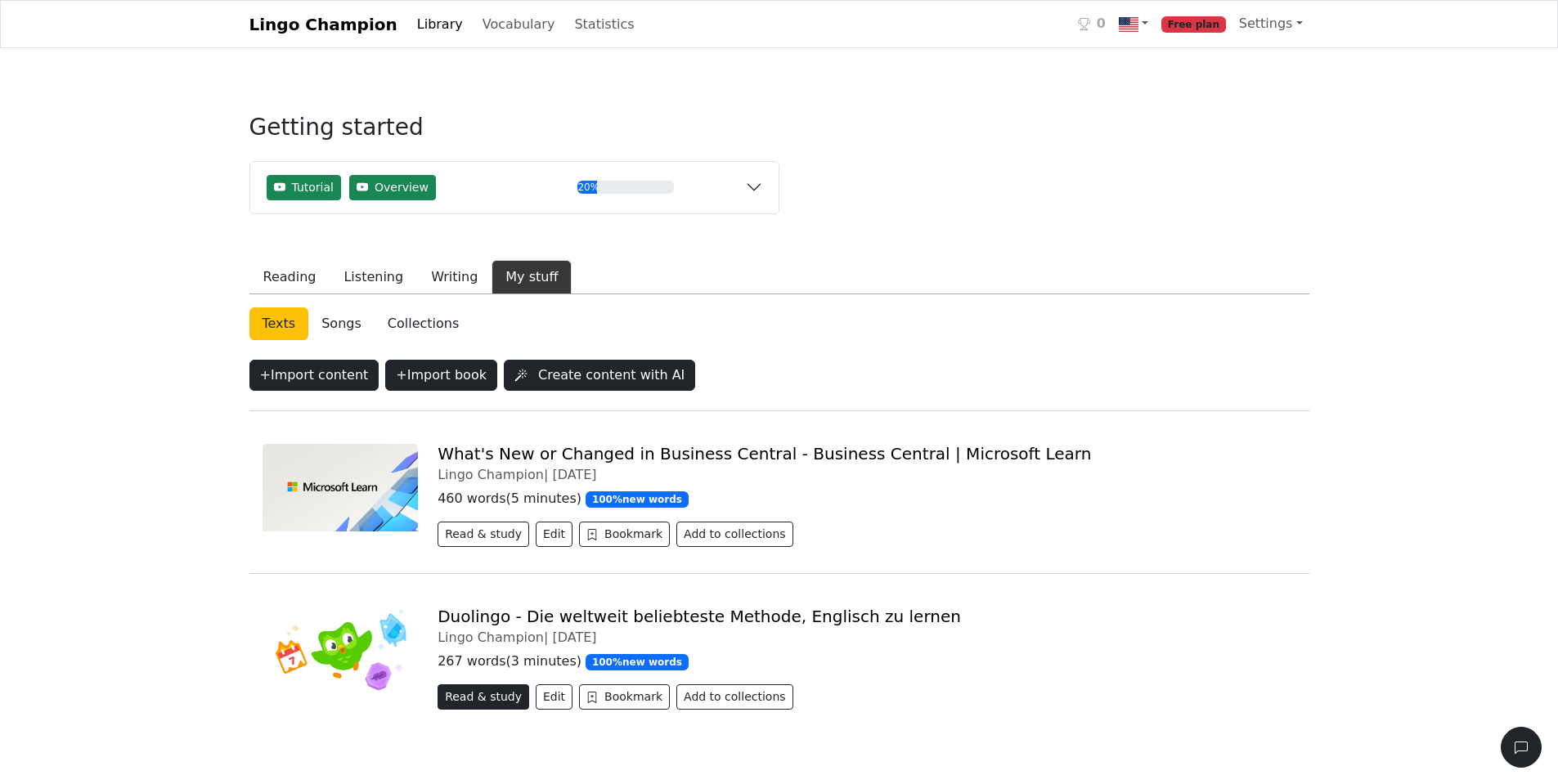
click at [469, 708] on button "Read & study" at bounding box center [483, 697] width 92 height 25
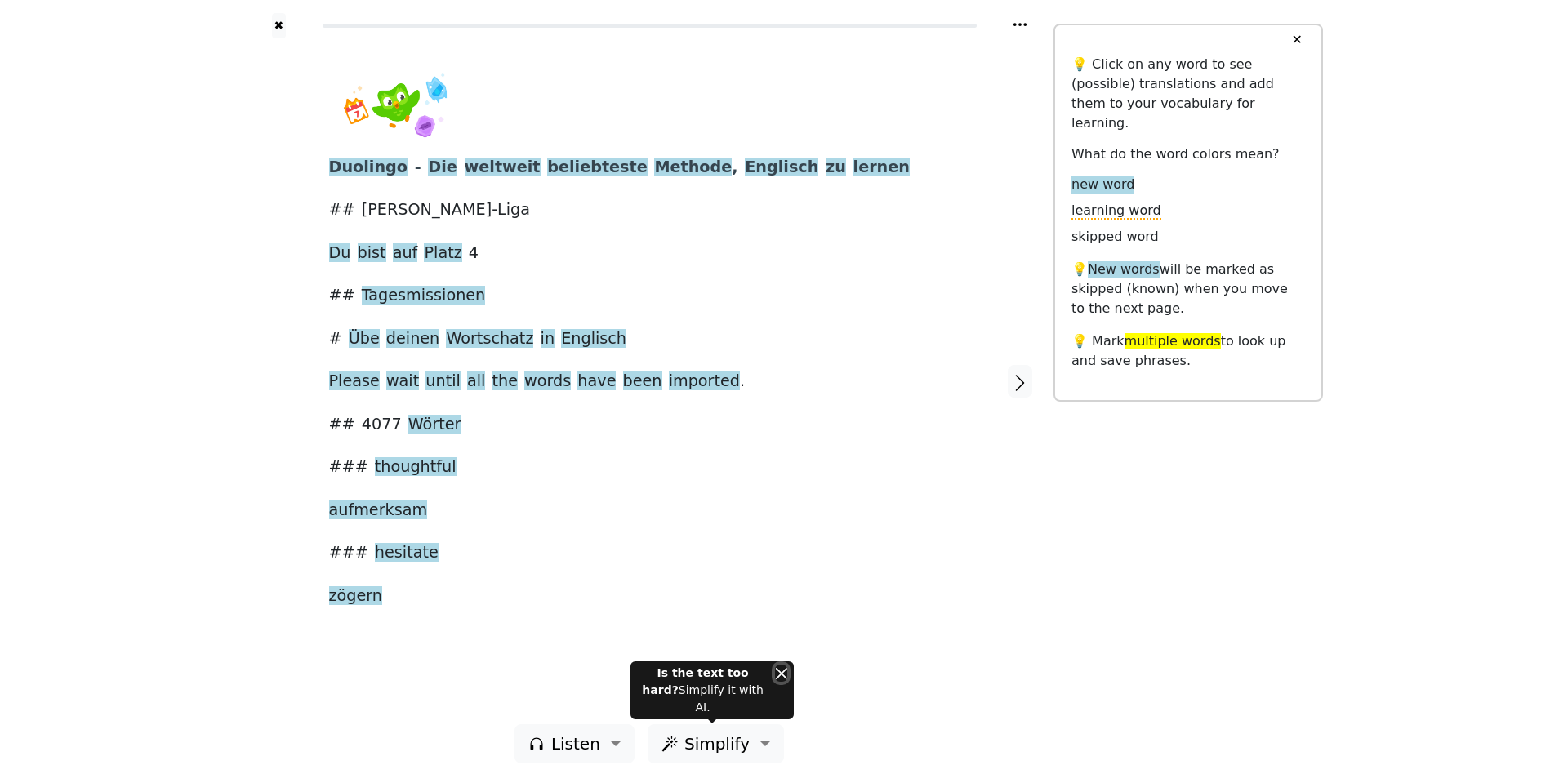
click at [777, 682] on button "Close" at bounding box center [781, 673] width 13 height 17
click at [393, 257] on span "auf" at bounding box center [405, 253] width 25 height 20
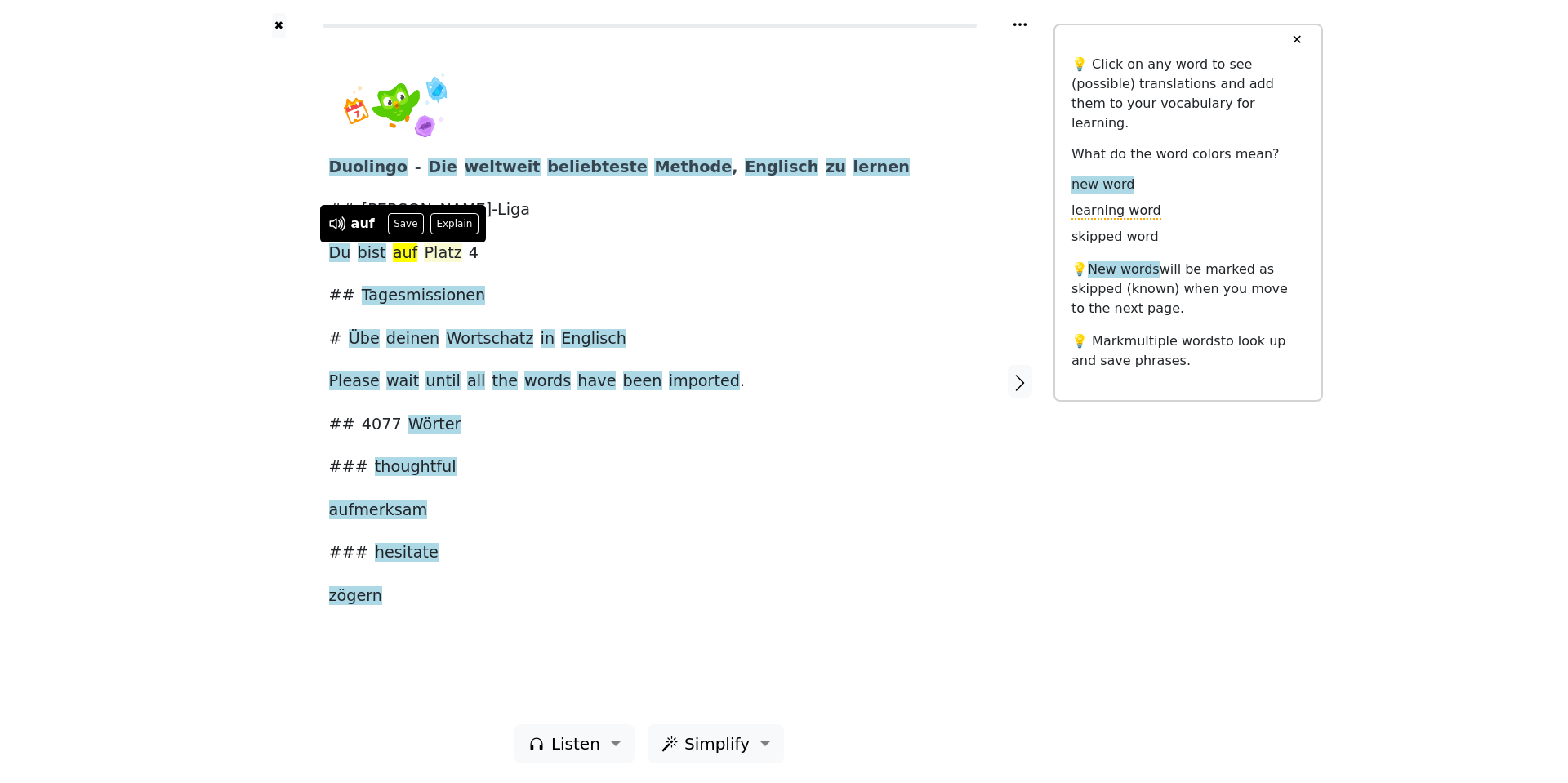
click at [429, 249] on span "Platz" at bounding box center [442, 253] width 38 height 20
click at [403, 301] on span "Tagesmissionen" at bounding box center [424, 296] width 124 height 20
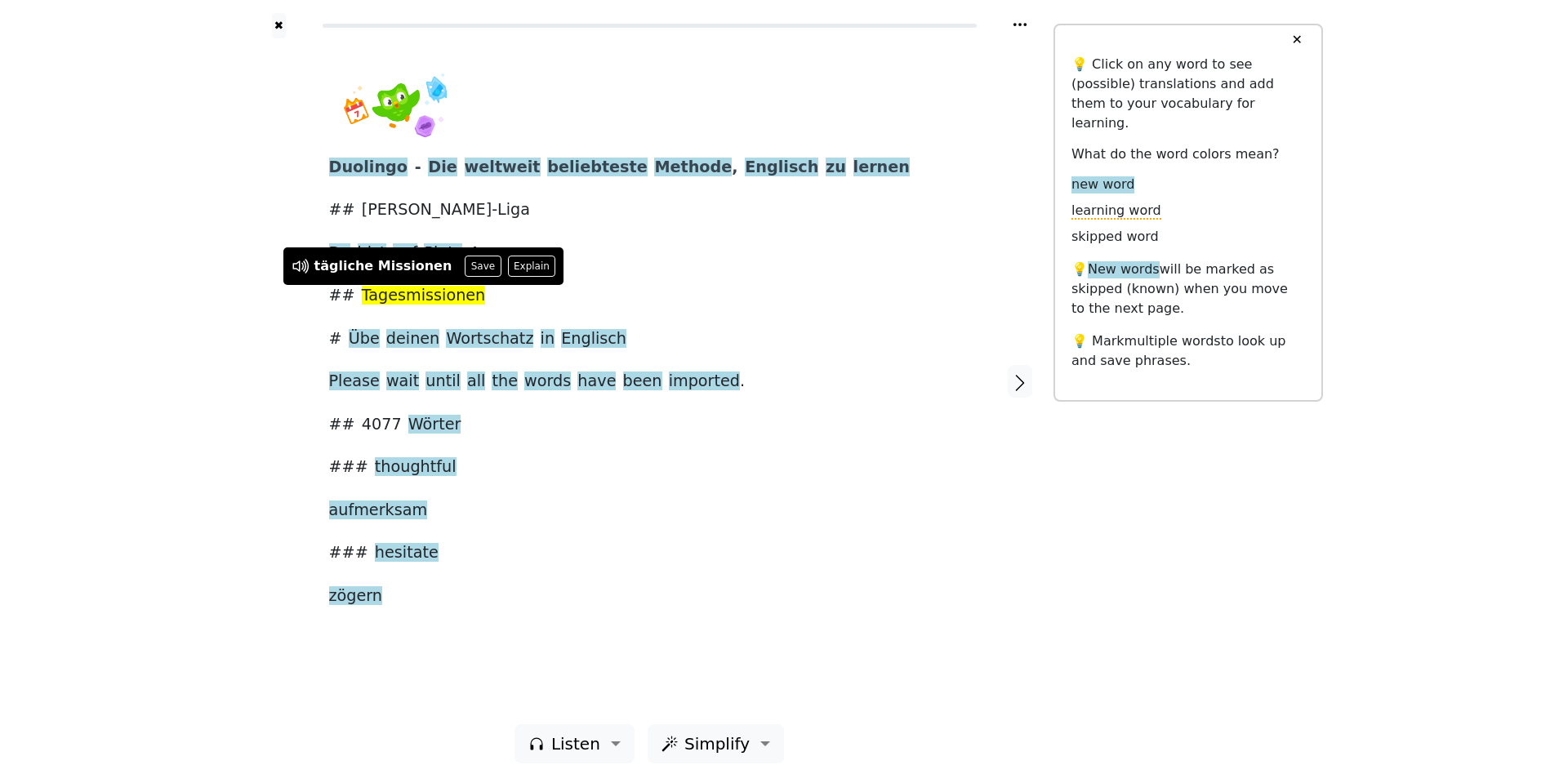
click at [536, 198] on div "Duolingo - Die weltweit beliebteste Methode , Englisch zu lernen ## Silber-Liga…" at bounding box center [650, 341] width 641 height 540
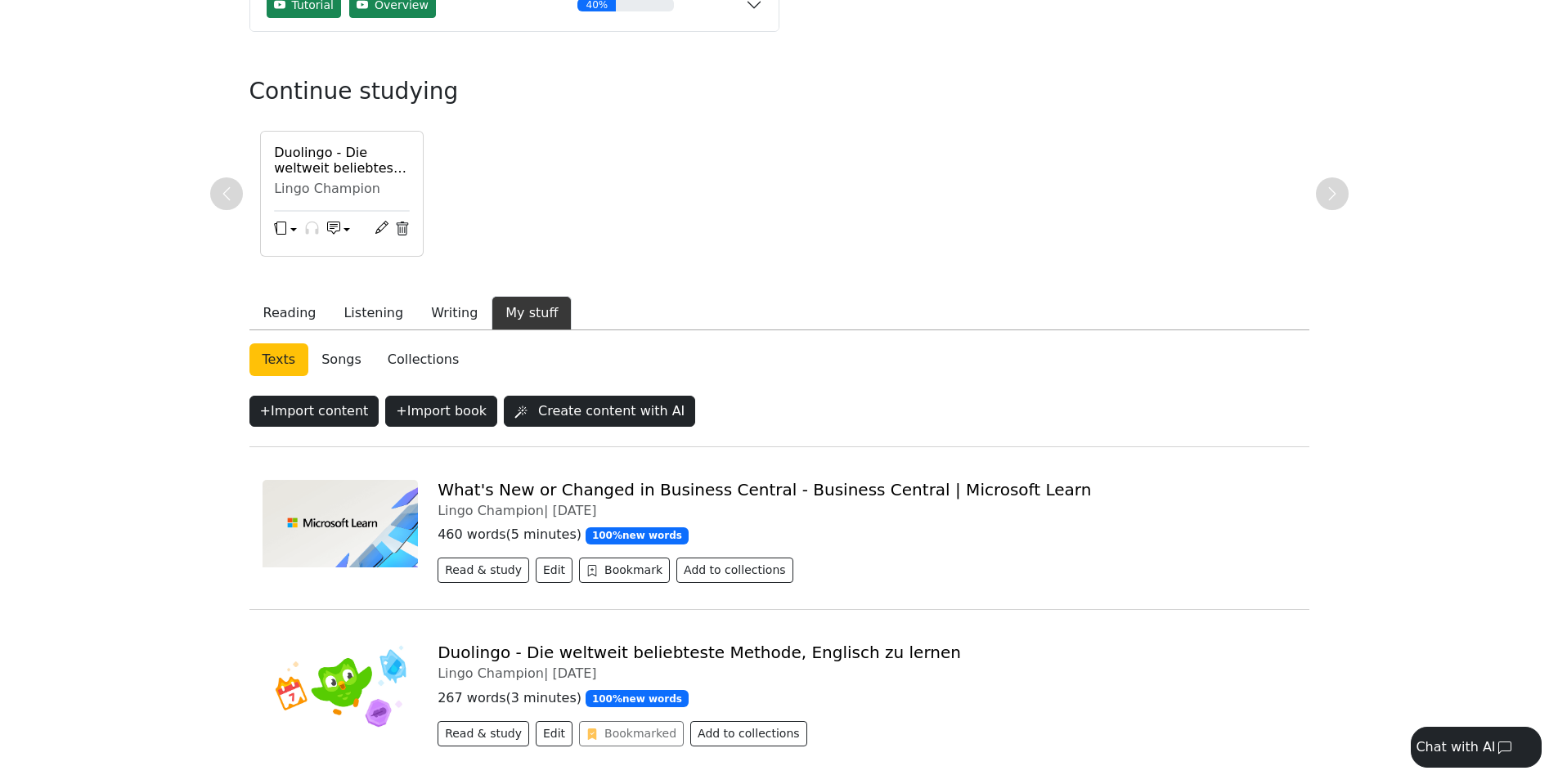
scroll to position [263, 0]
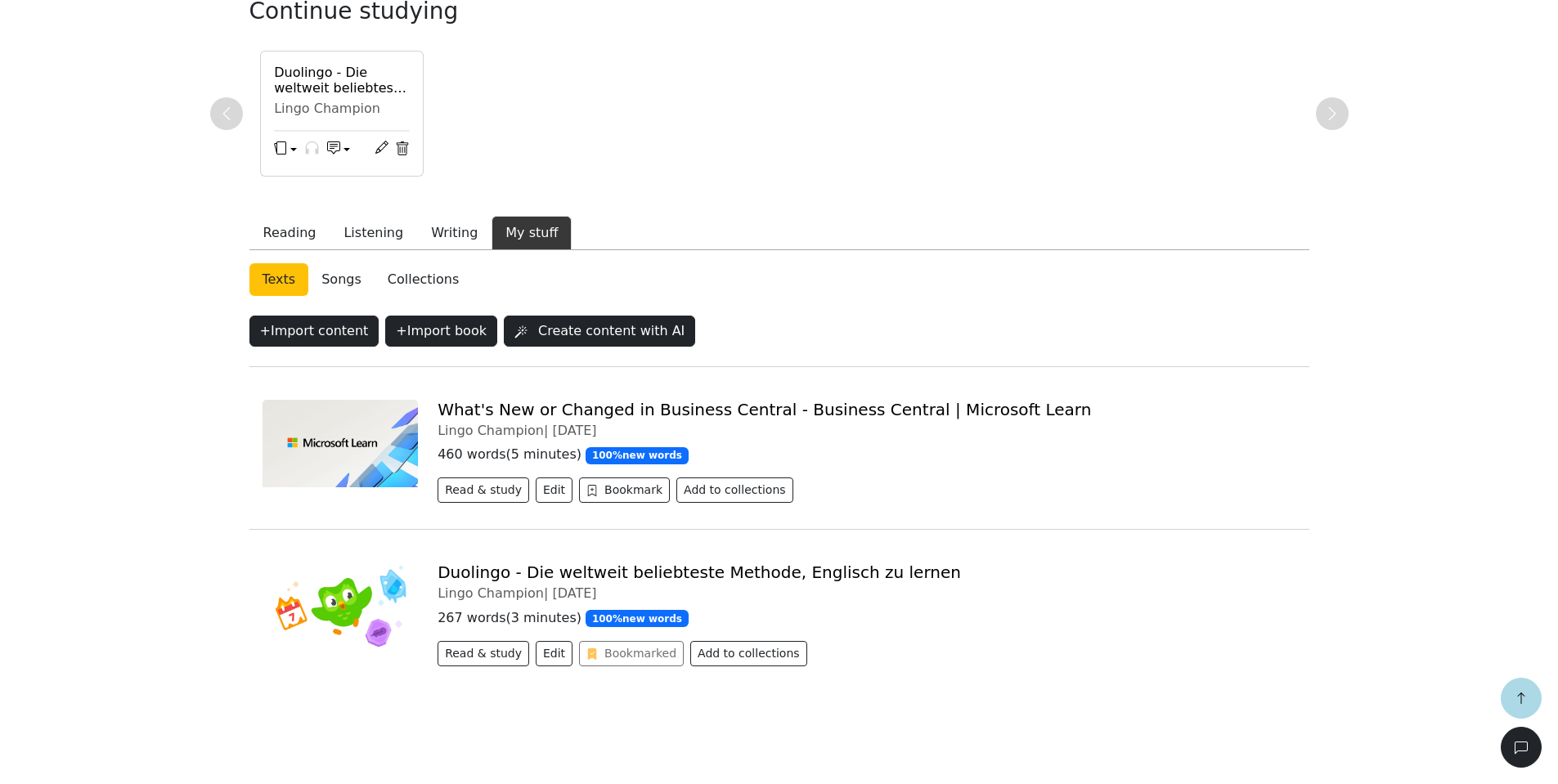
drag, startPoint x: 614, startPoint y: 574, endPoint x: 526, endPoint y: 422, distance: 175.6
click at [526, 423] on div "Lingo Champion | 2025-08-17" at bounding box center [866, 430] width 858 height 15
click at [464, 494] on button "Read & study" at bounding box center [483, 490] width 92 height 25
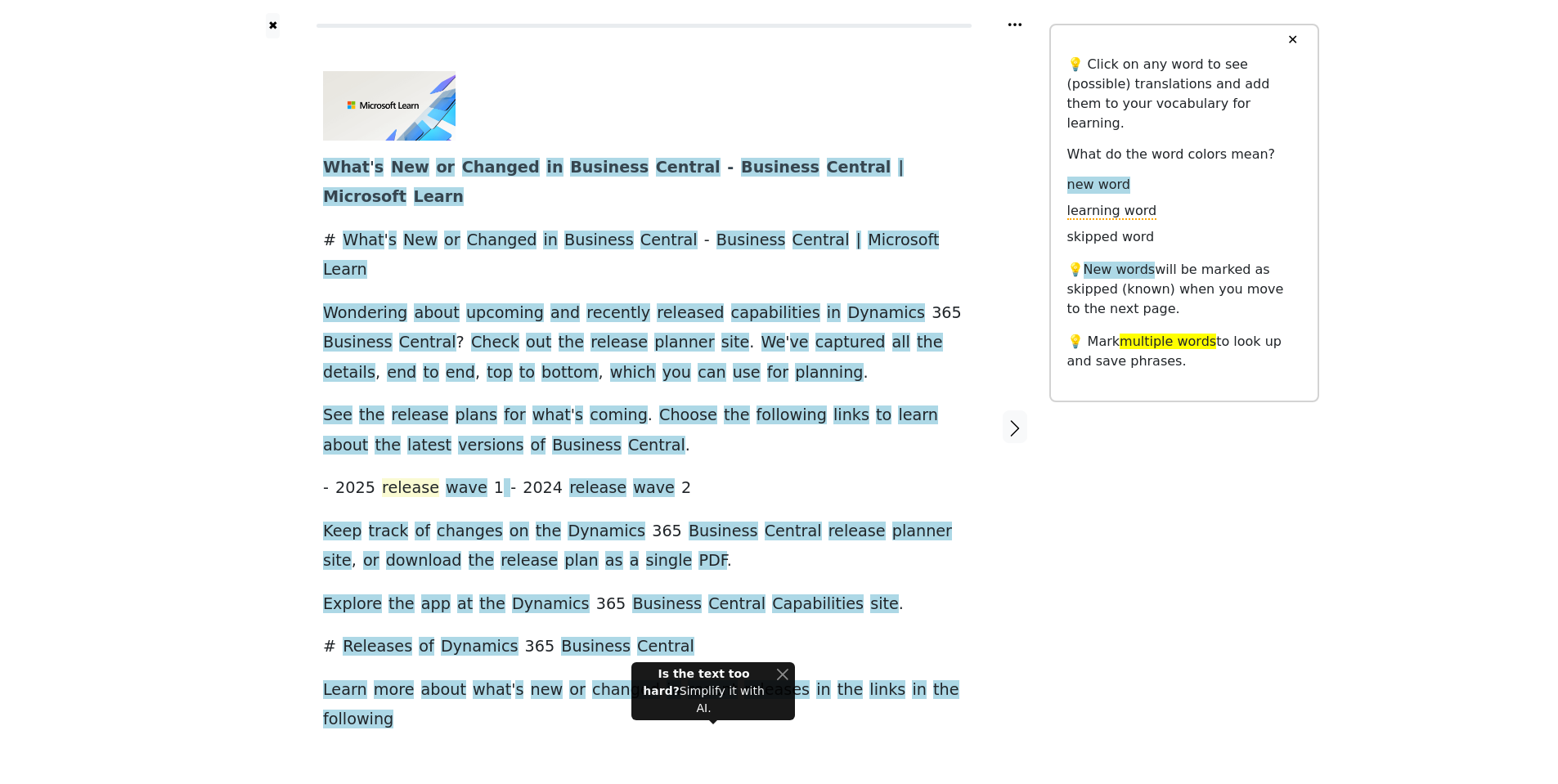
click at [405, 478] on span "release" at bounding box center [410, 488] width 57 height 20
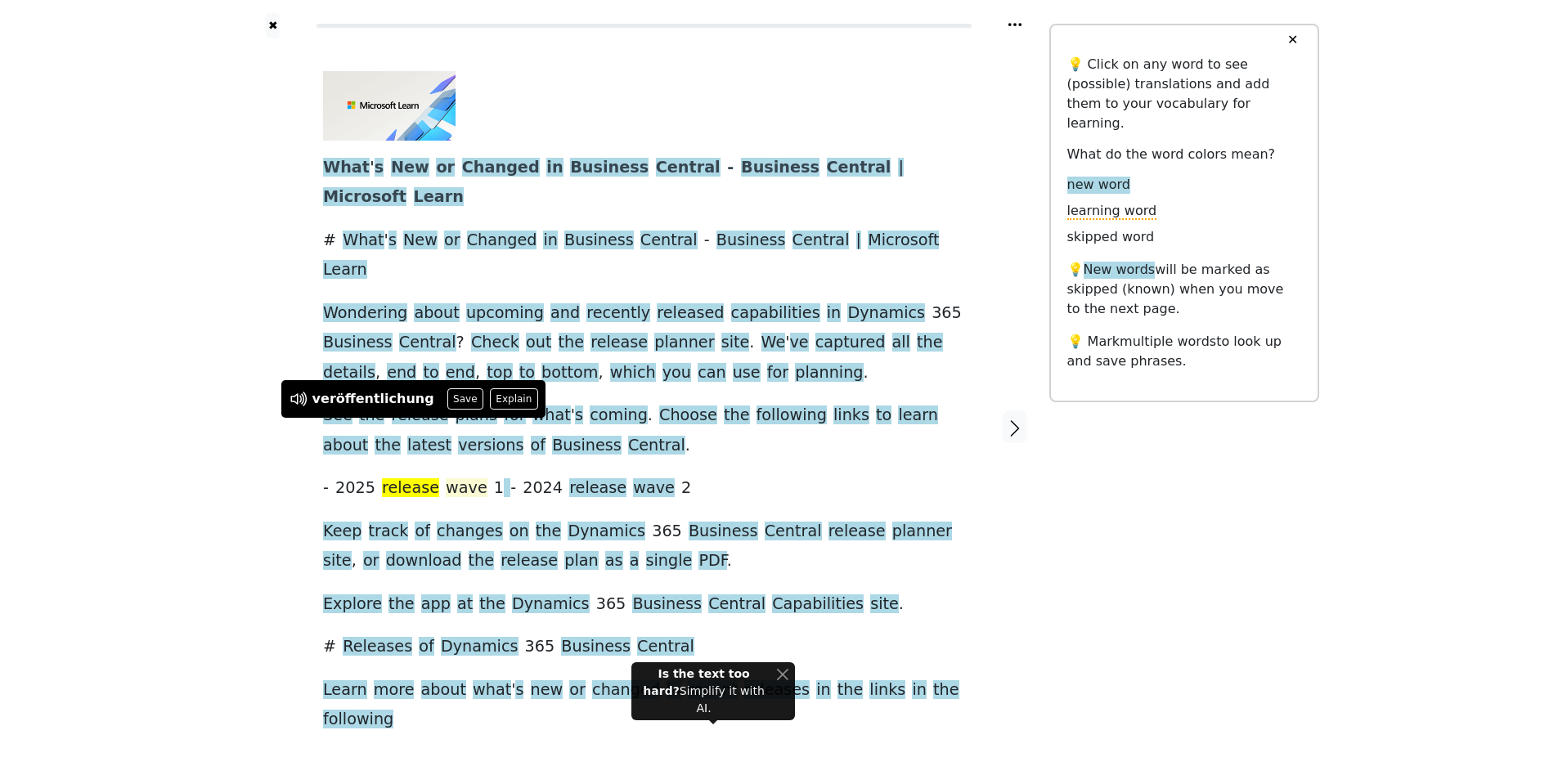
click at [445, 478] on span "wave" at bounding box center [466, 488] width 42 height 20
click at [772, 594] on span "Capabilities" at bounding box center [818, 604] width 92 height 20
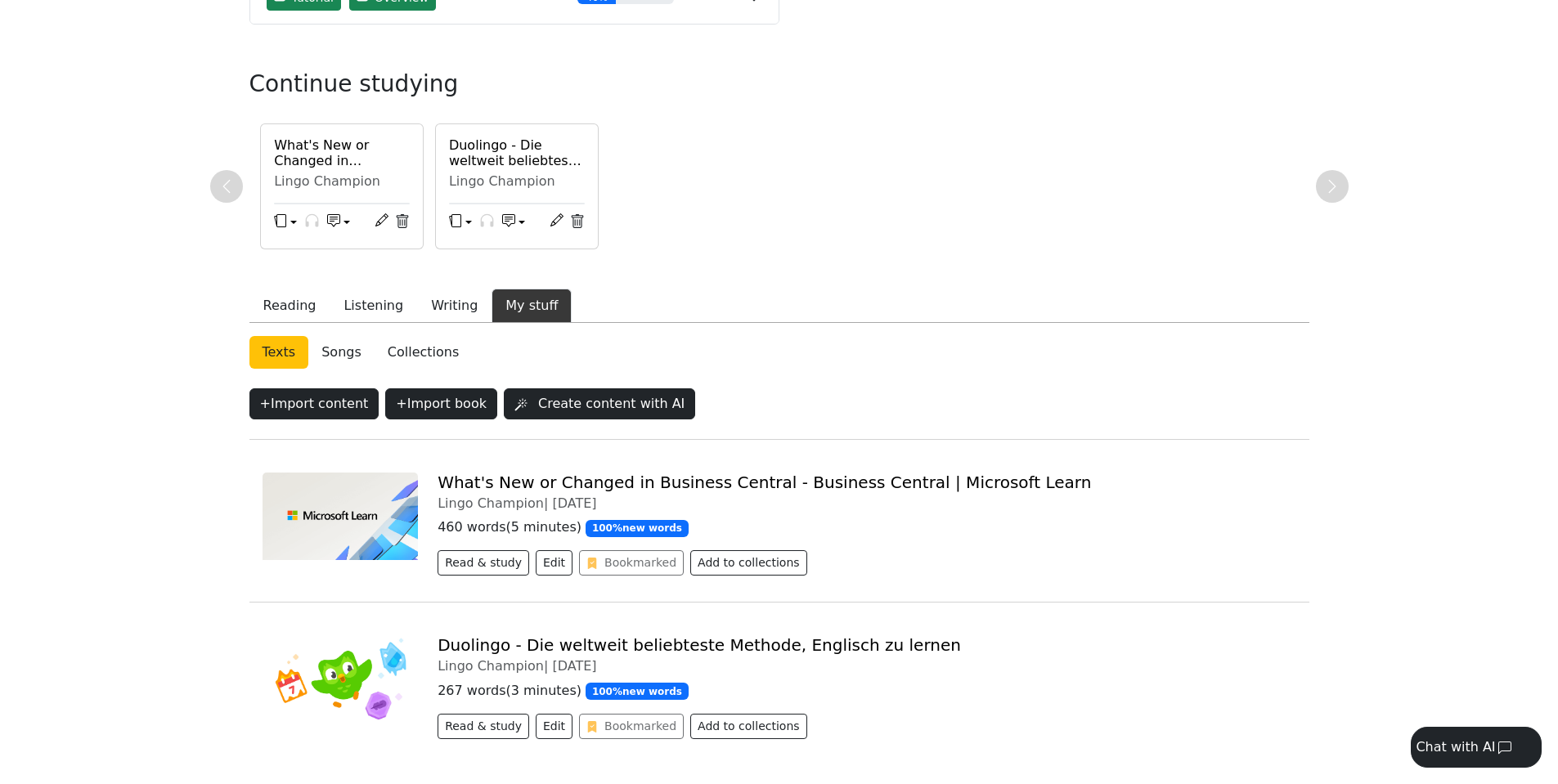
scroll to position [263, 0]
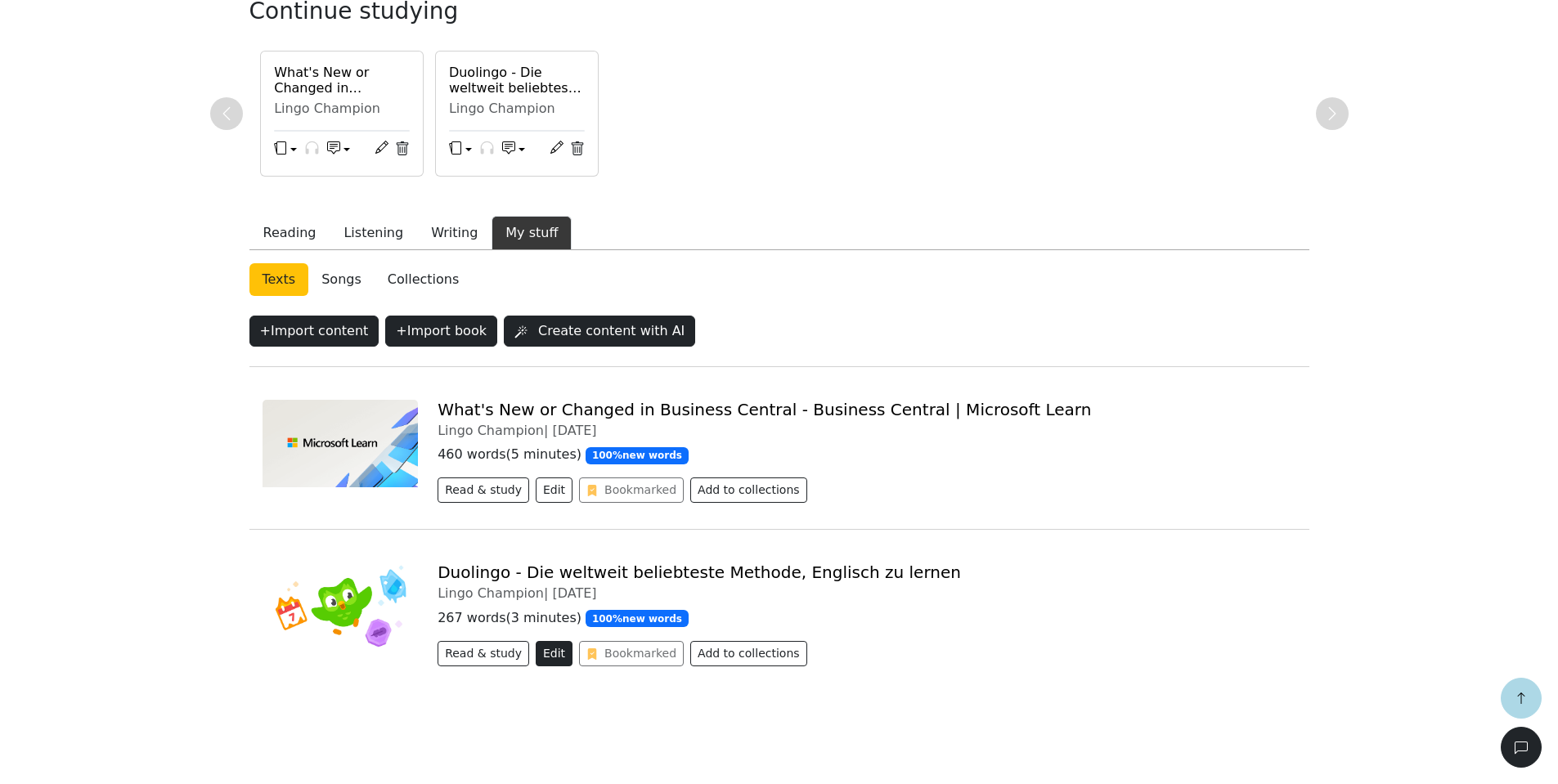
click at [535, 658] on button "Edit" at bounding box center [554, 654] width 37 height 25
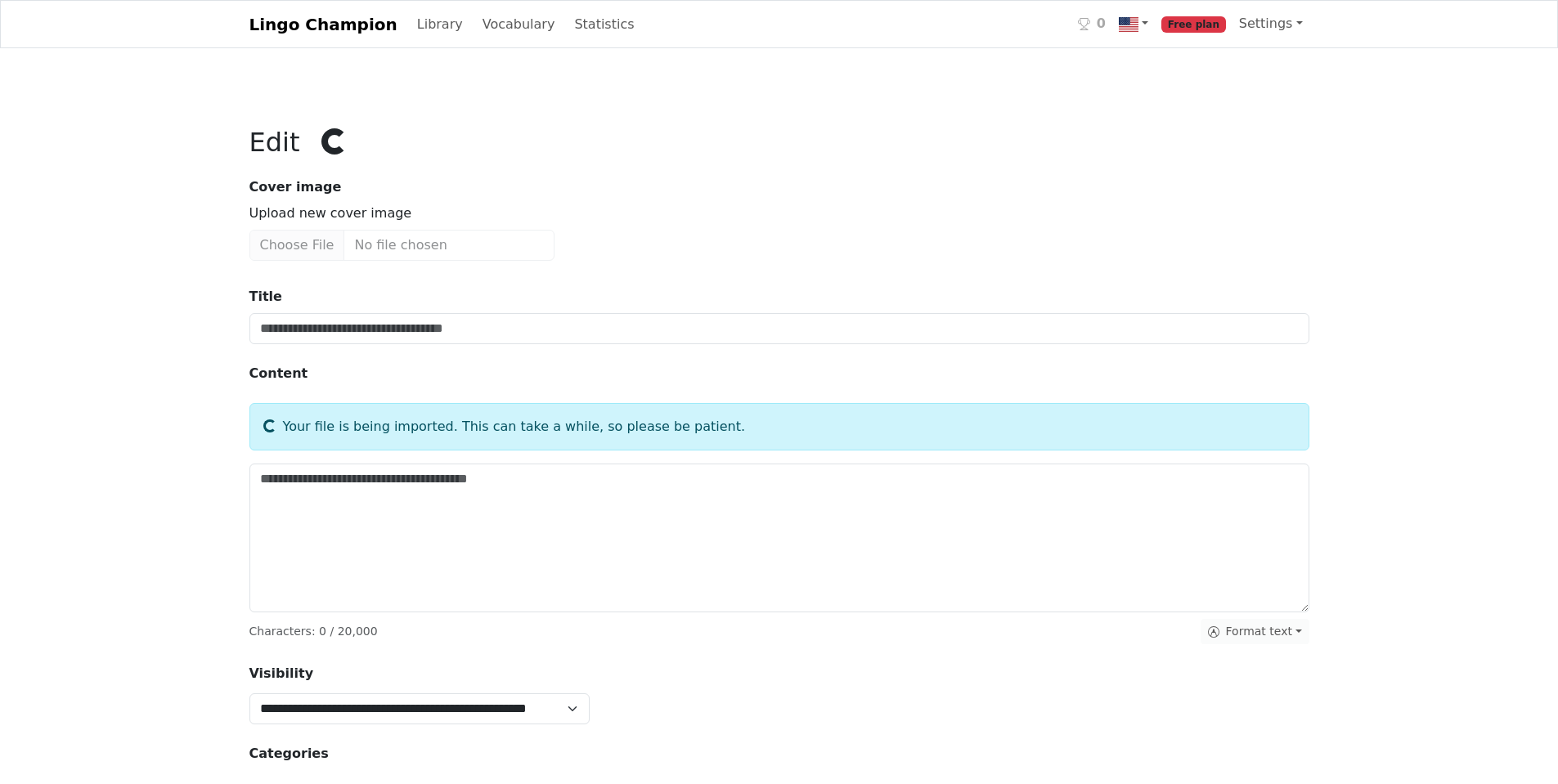
type input "**********"
type textarea "**********"
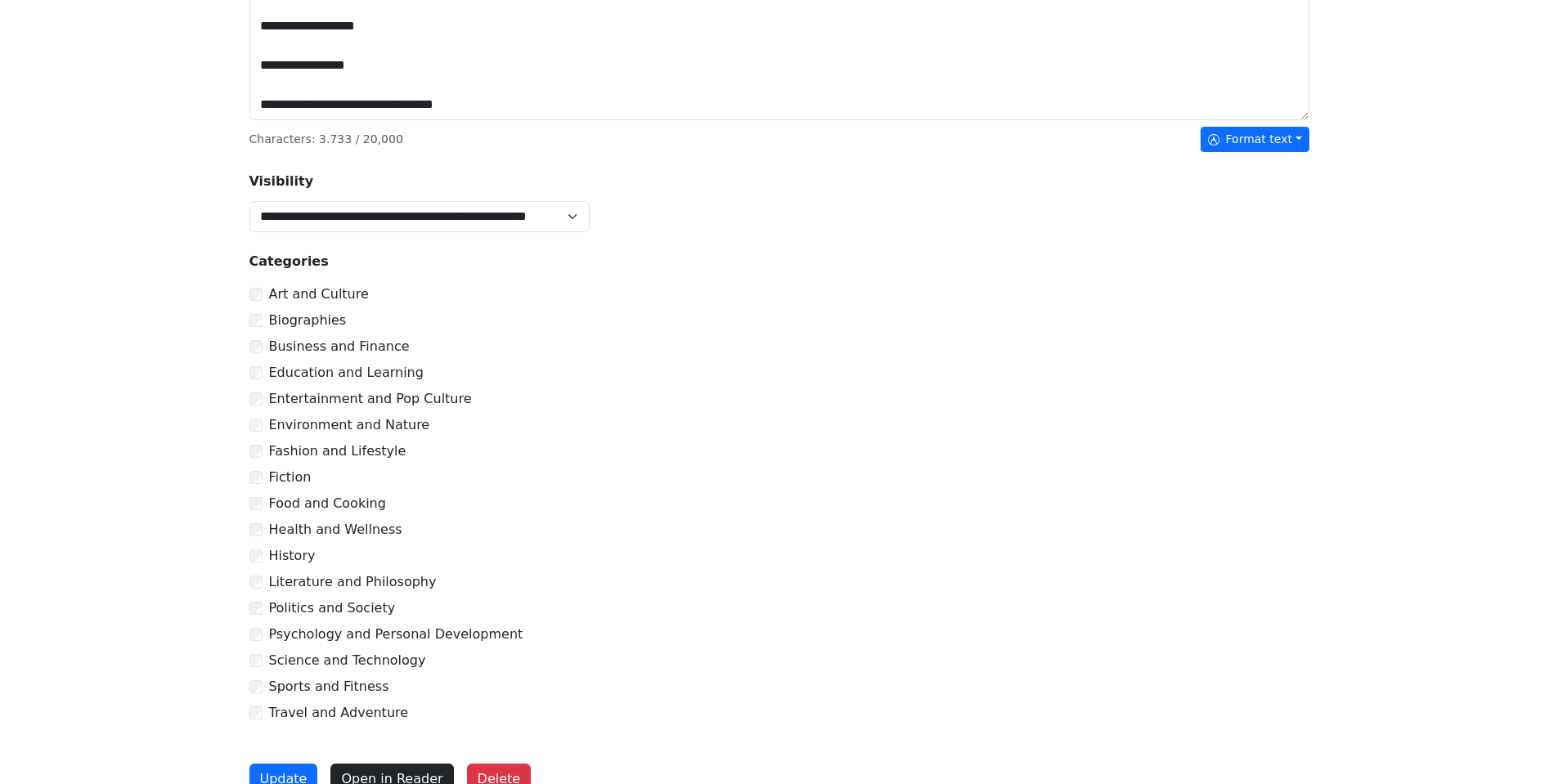
scroll to position [551, 0]
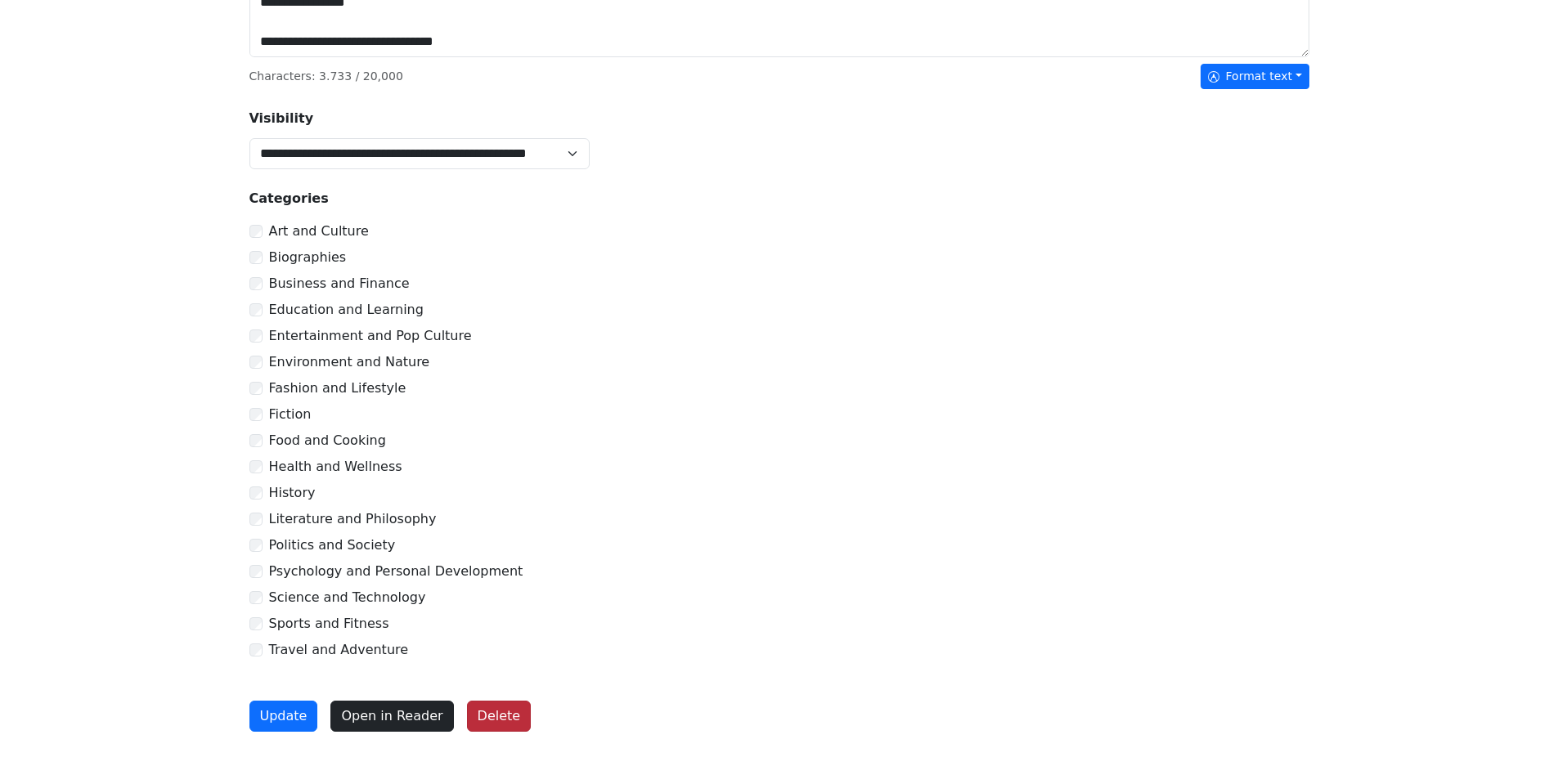
click at [482, 719] on button "Delete" at bounding box center [499, 716] width 65 height 31
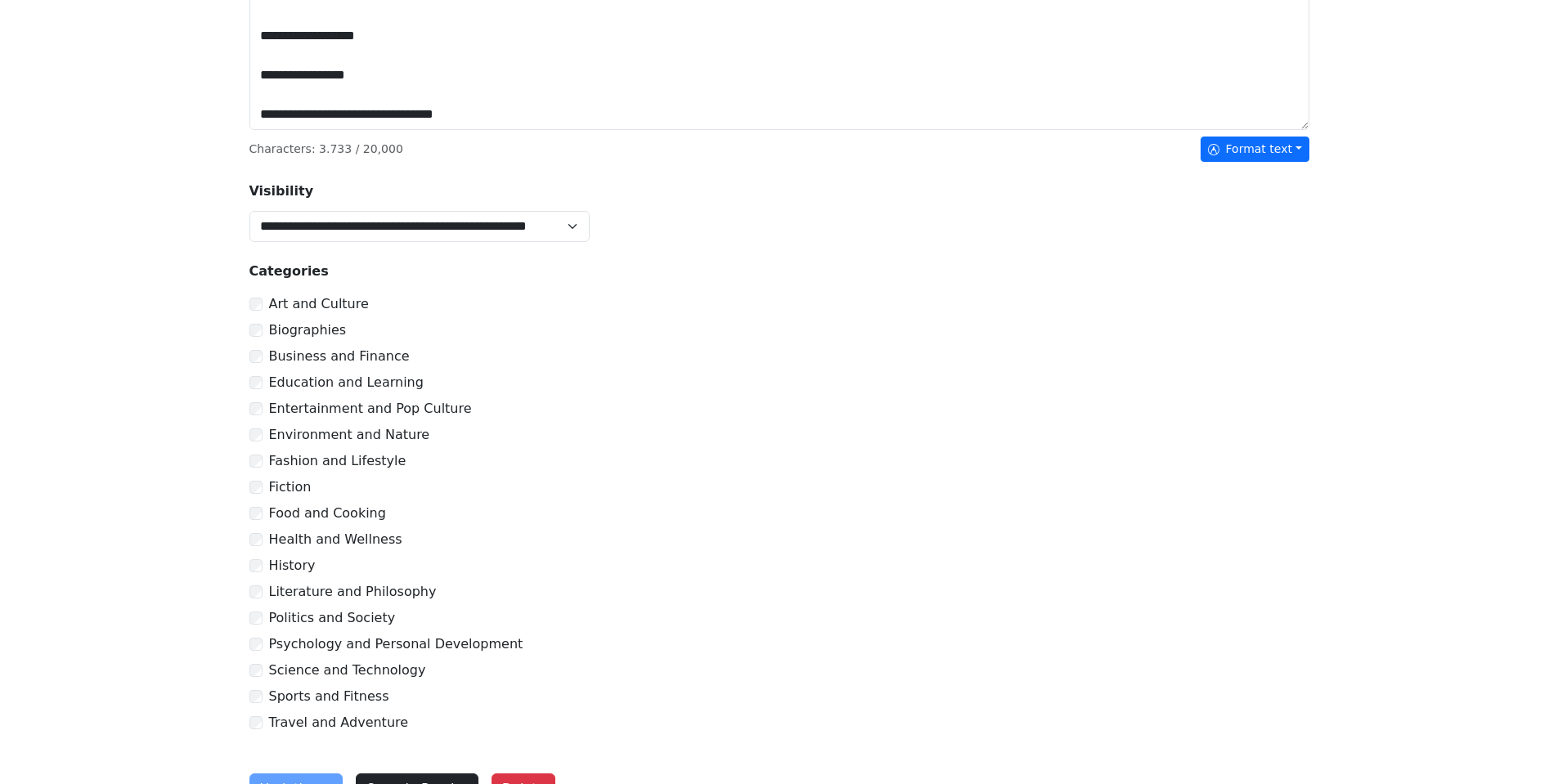
scroll to position [624, 0]
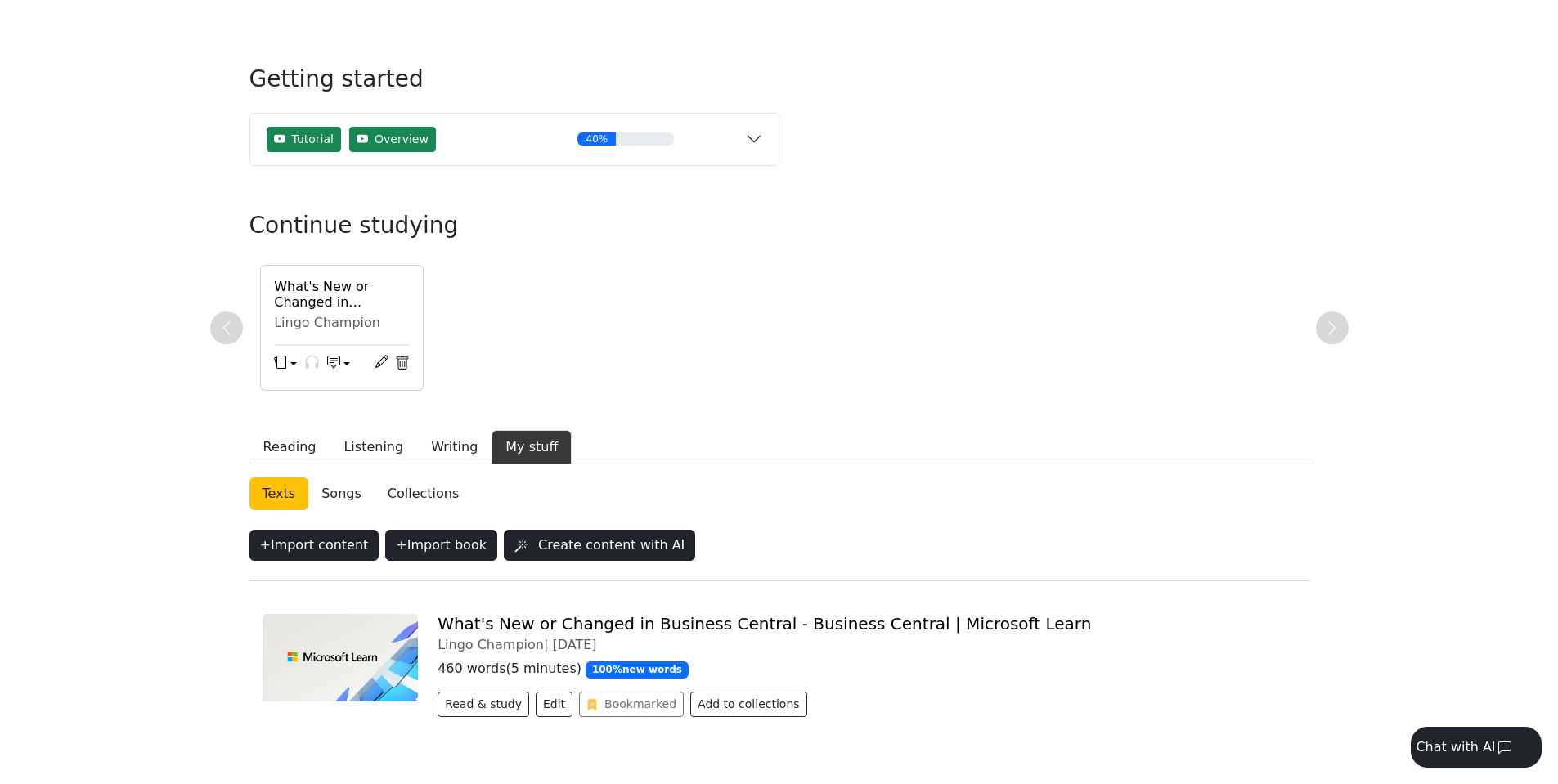
scroll to position [100, 0]
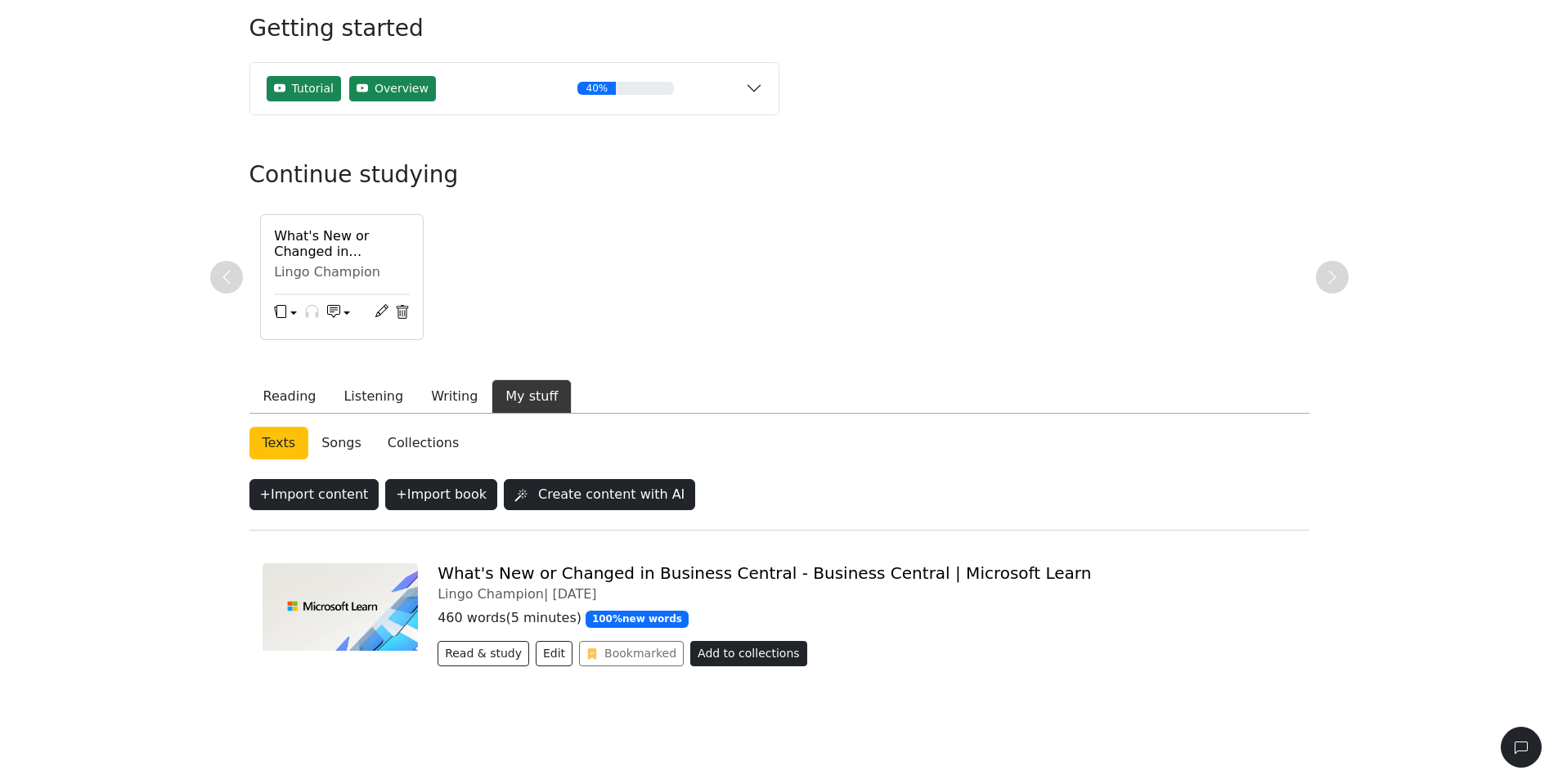
click at [730, 660] on button "Add to collections" at bounding box center [748, 654] width 117 height 25
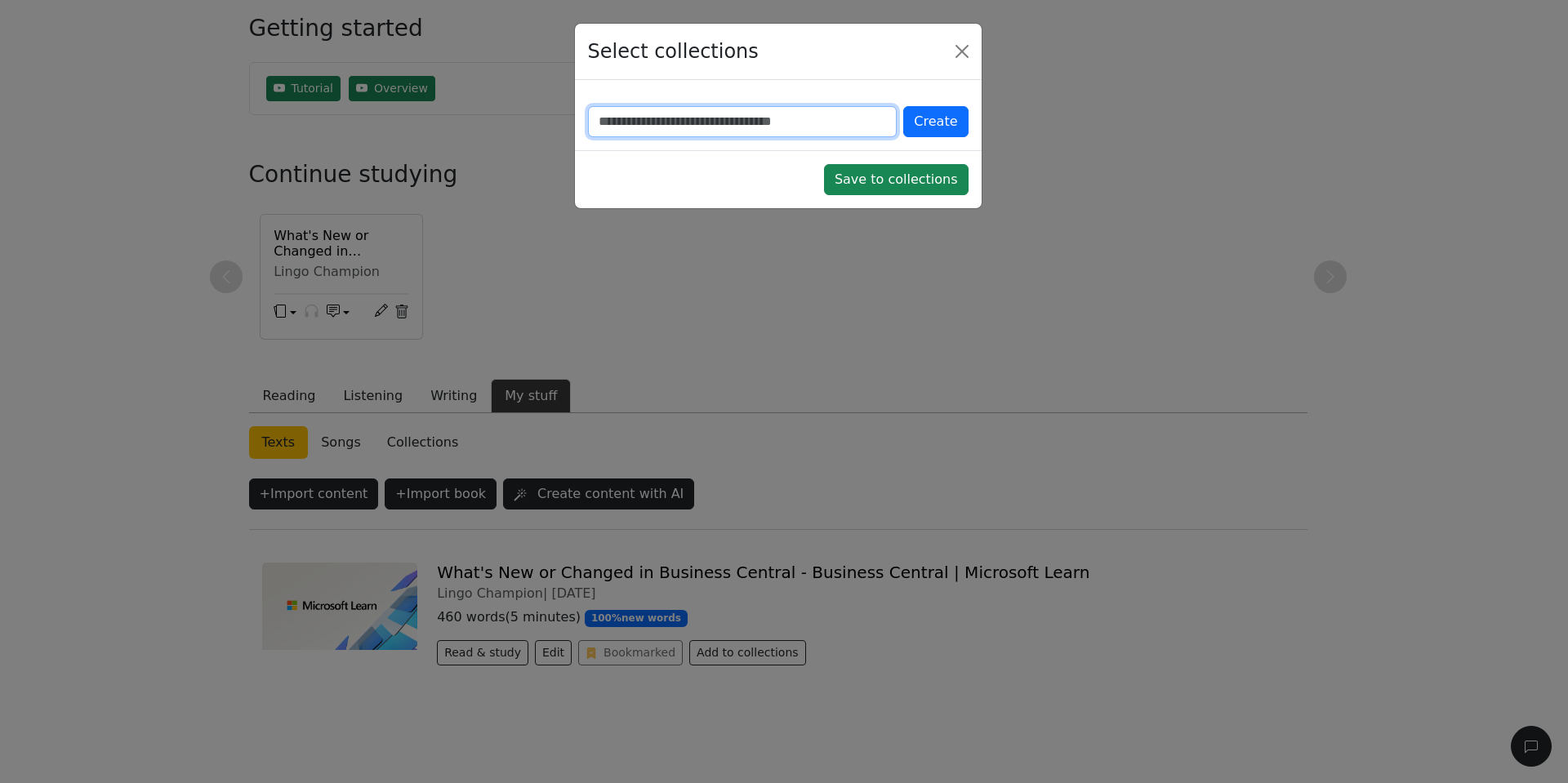
click at [739, 123] on input "text" at bounding box center [743, 122] width 310 height 31
type input "*"
type input "**"
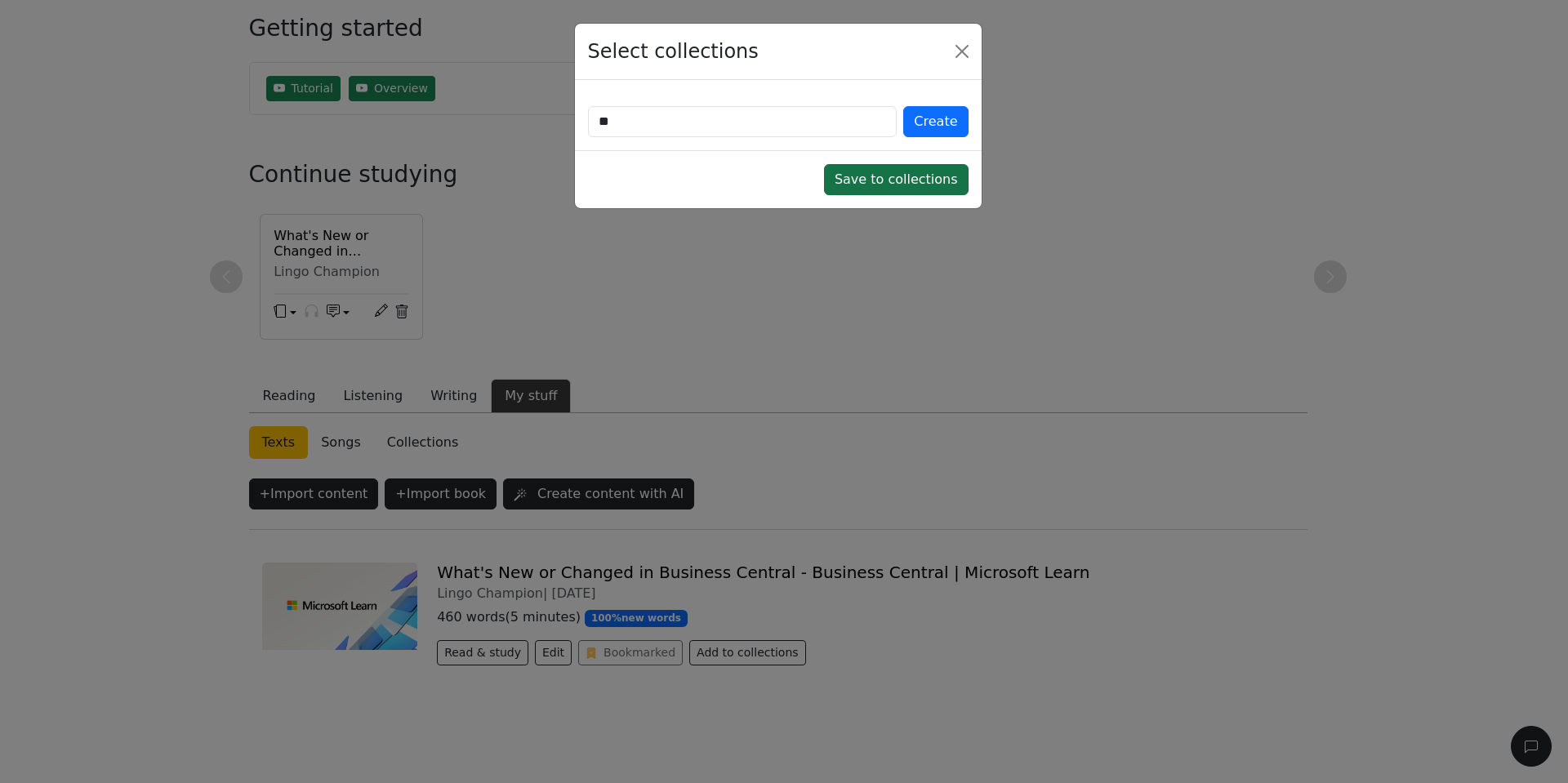
click at [896, 179] on button "Save to collections" at bounding box center [896, 180] width 144 height 31
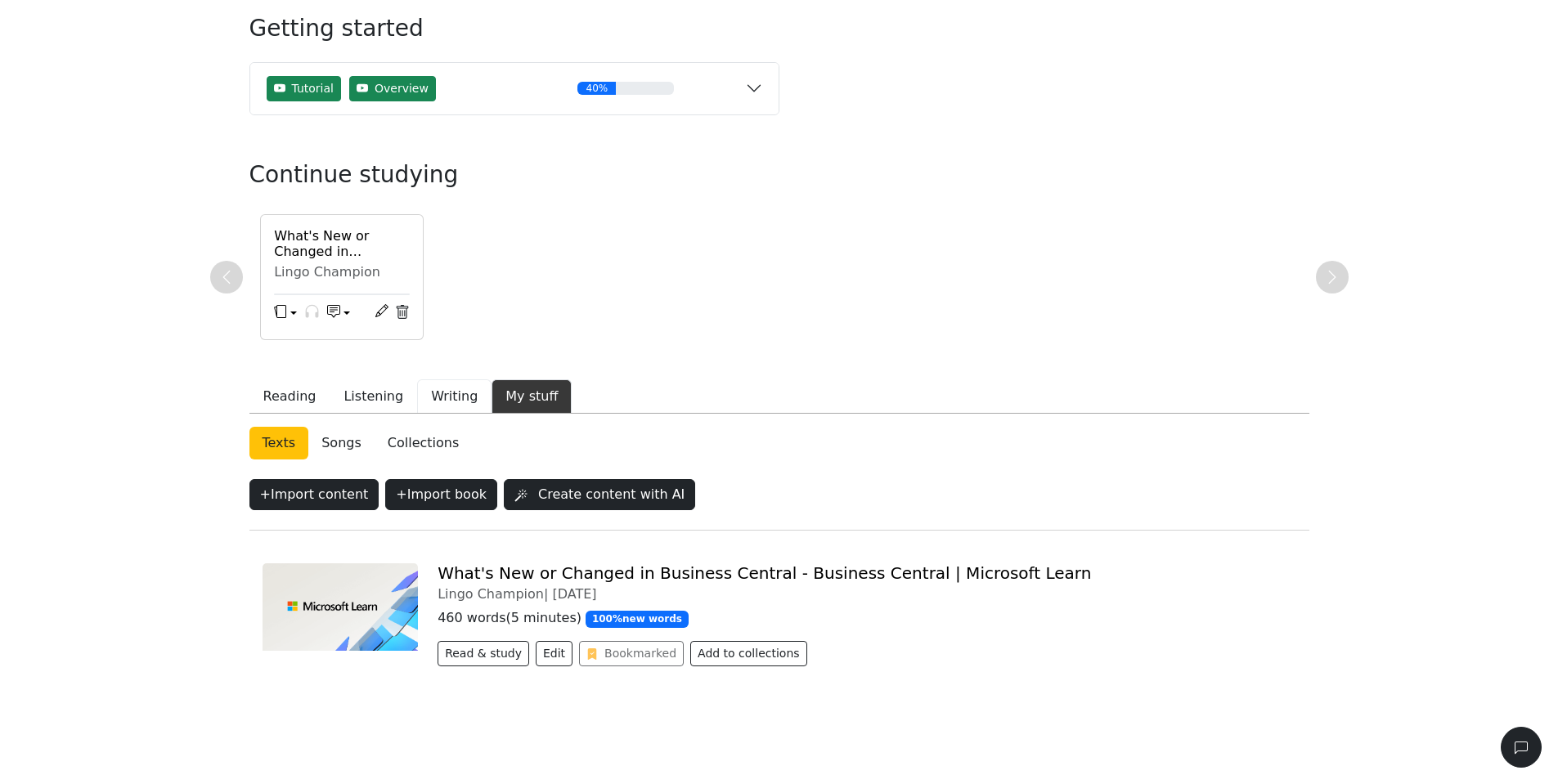
click at [445, 403] on button "Writing" at bounding box center [454, 397] width 75 height 34
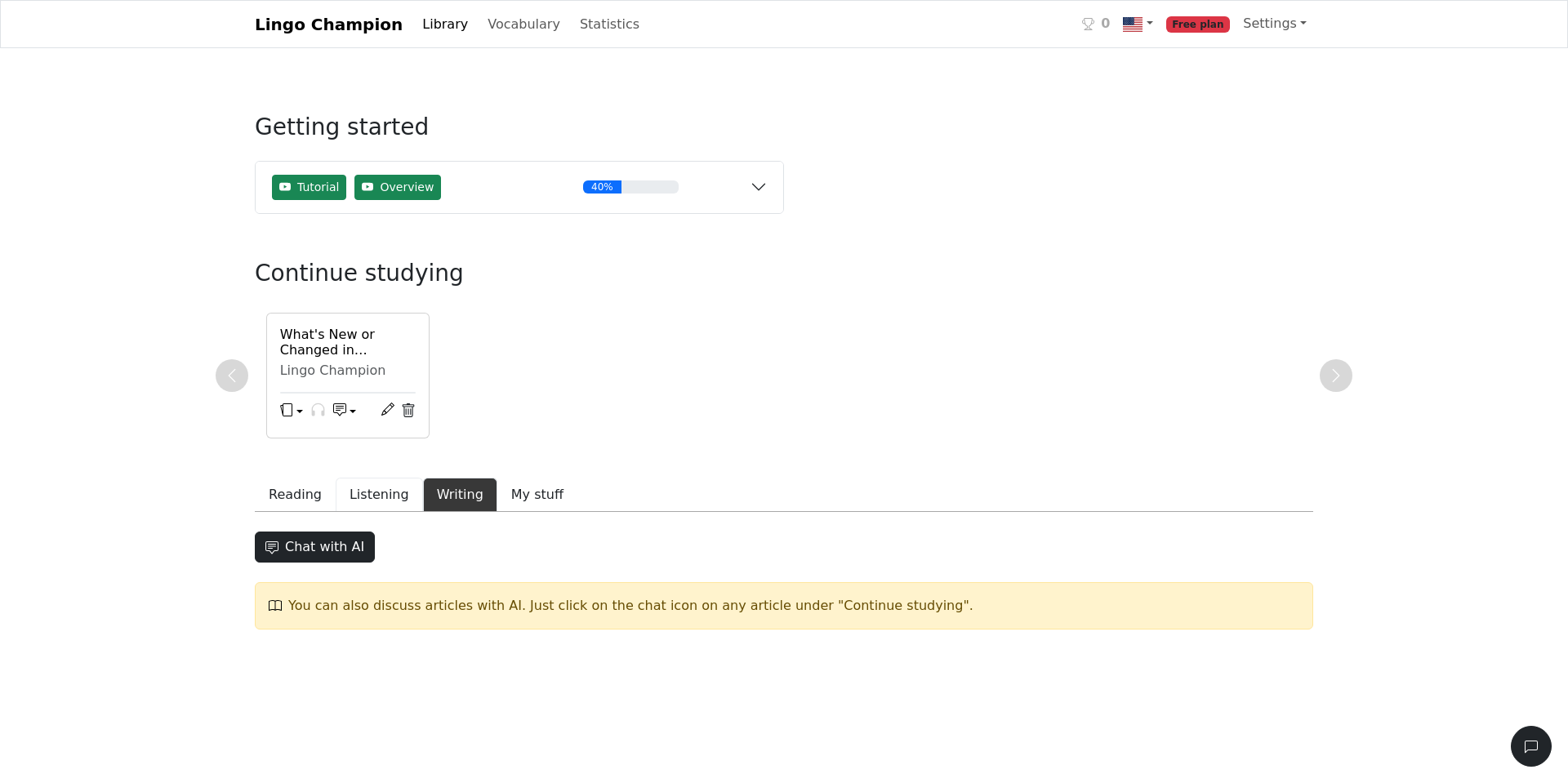
click at [382, 495] on button "Listening" at bounding box center [379, 494] width 87 height 34
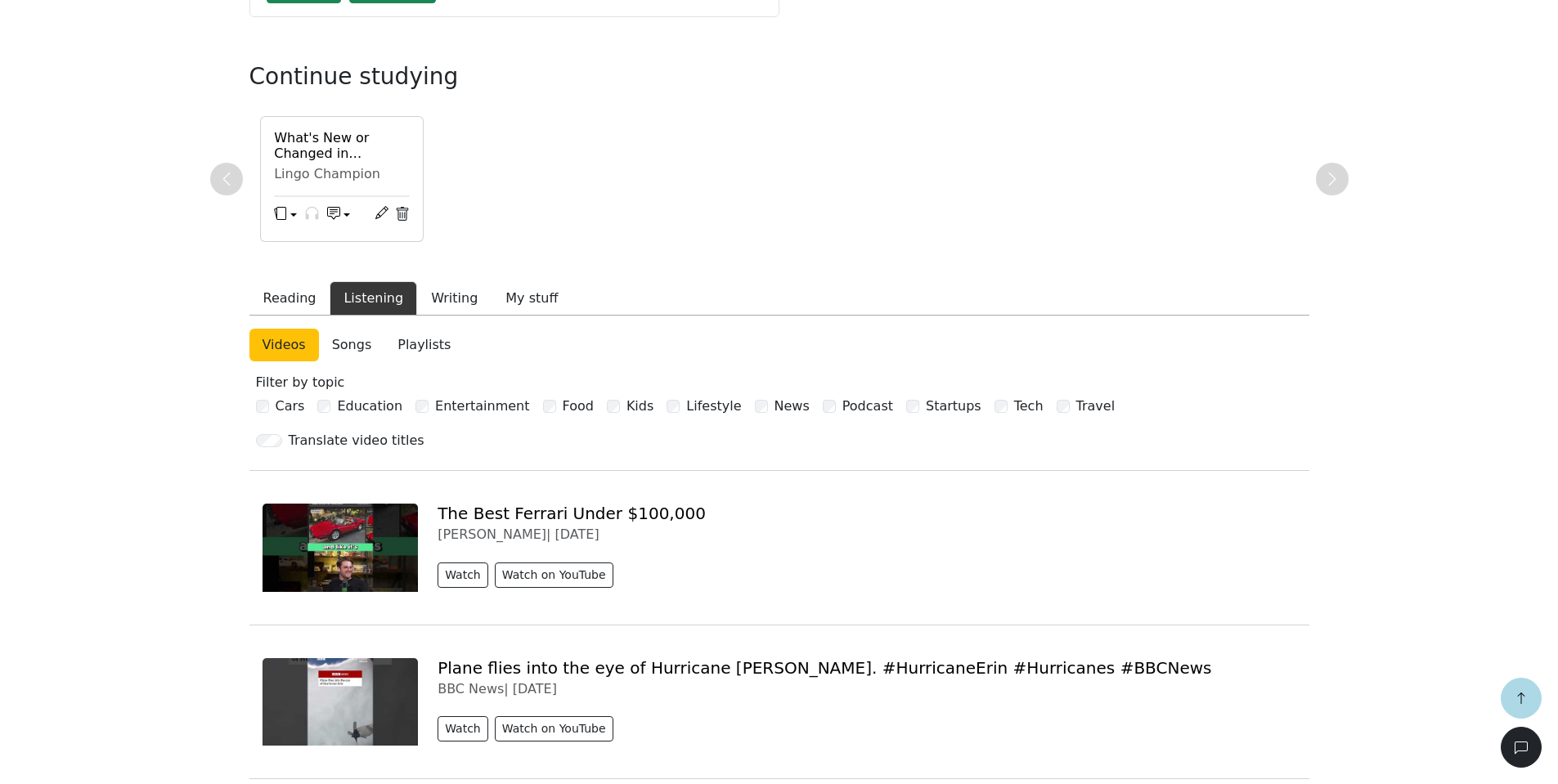
scroll to position [327, 0]
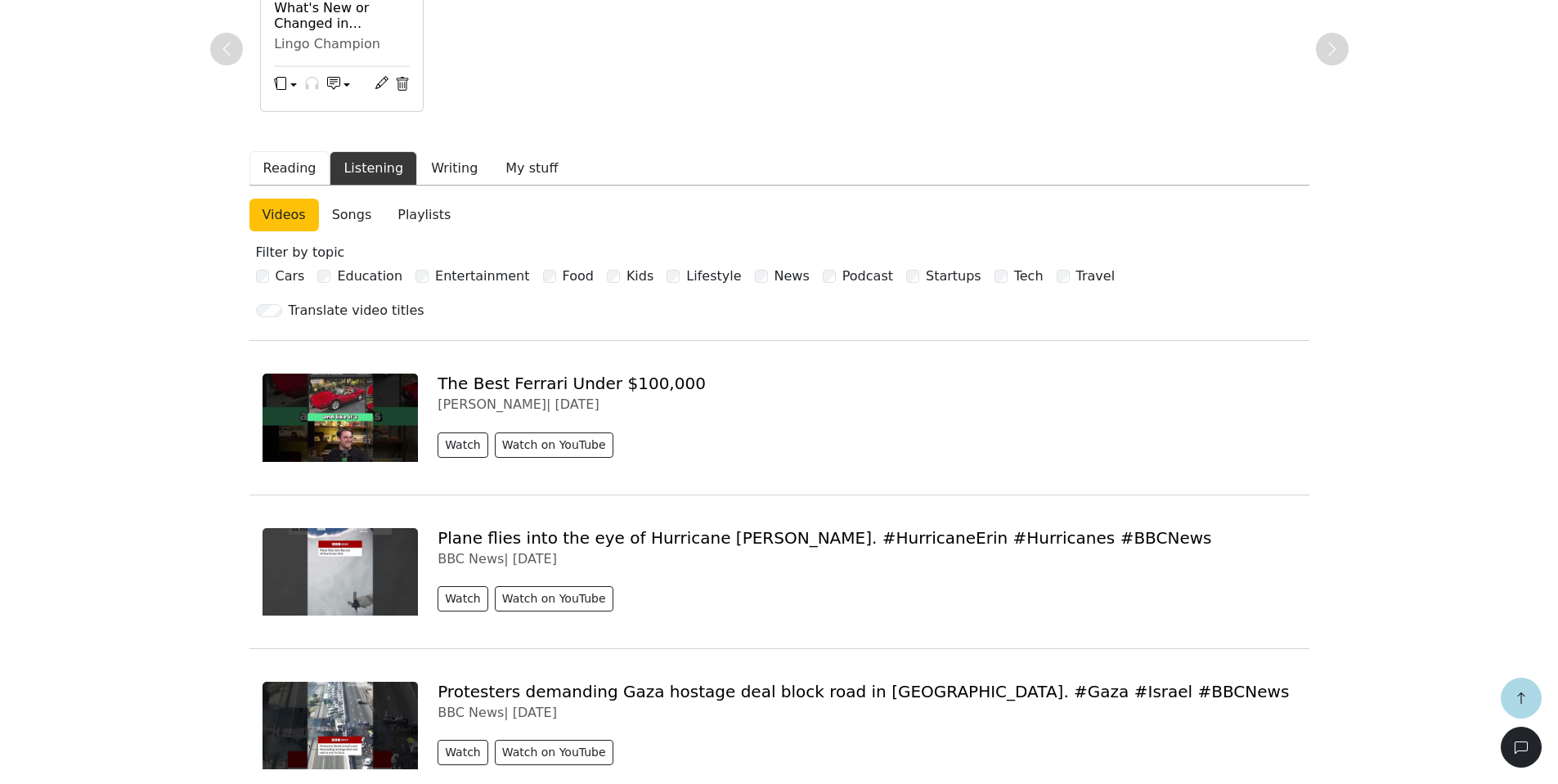
click at [306, 183] on button "Reading" at bounding box center [290, 168] width 81 height 34
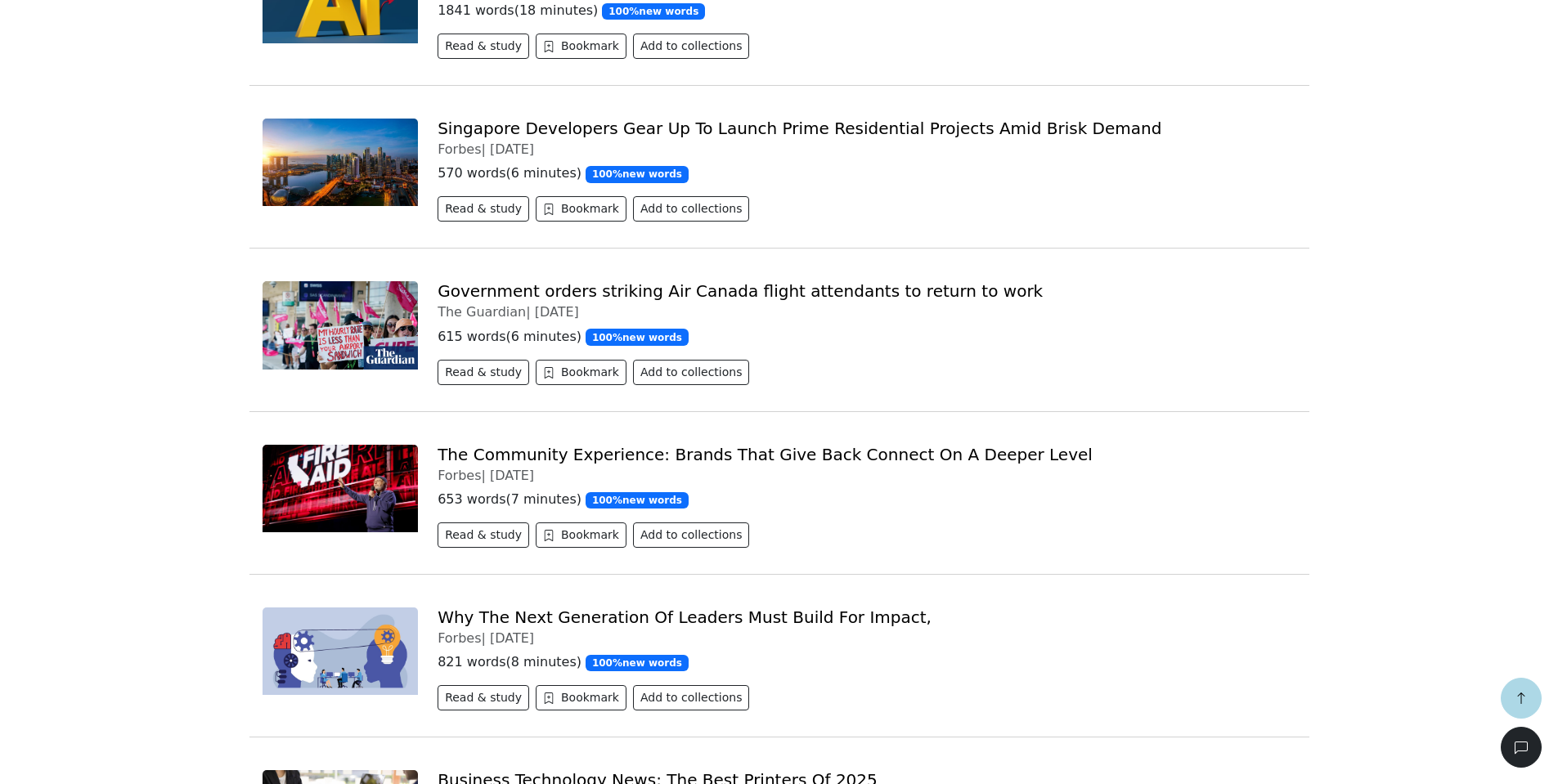
scroll to position [1472, 0]
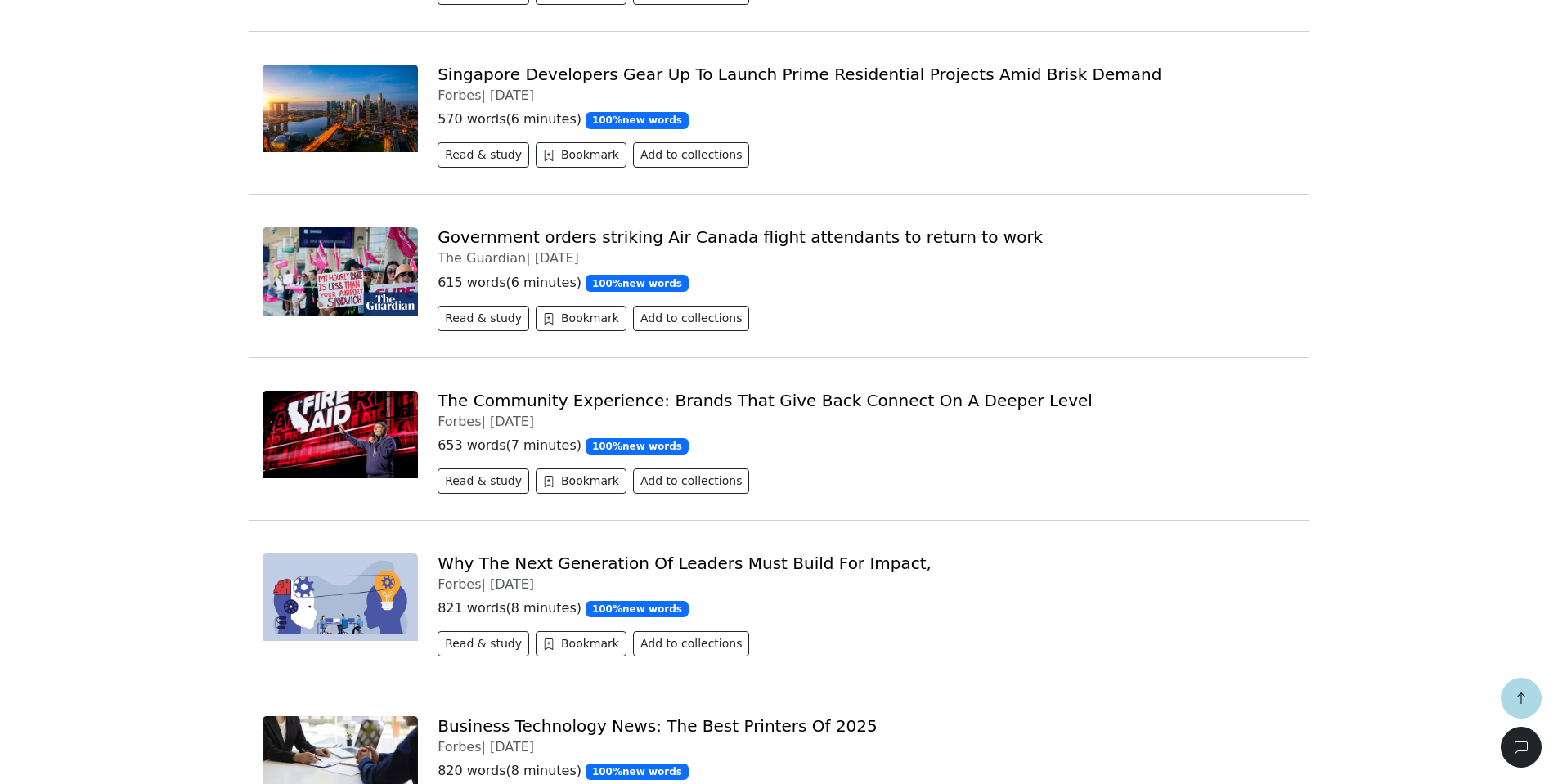
click at [496, 554] on link "Why The Next Generation Of Leaders Must Build For Impact," at bounding box center [685, 563] width 494 height 19
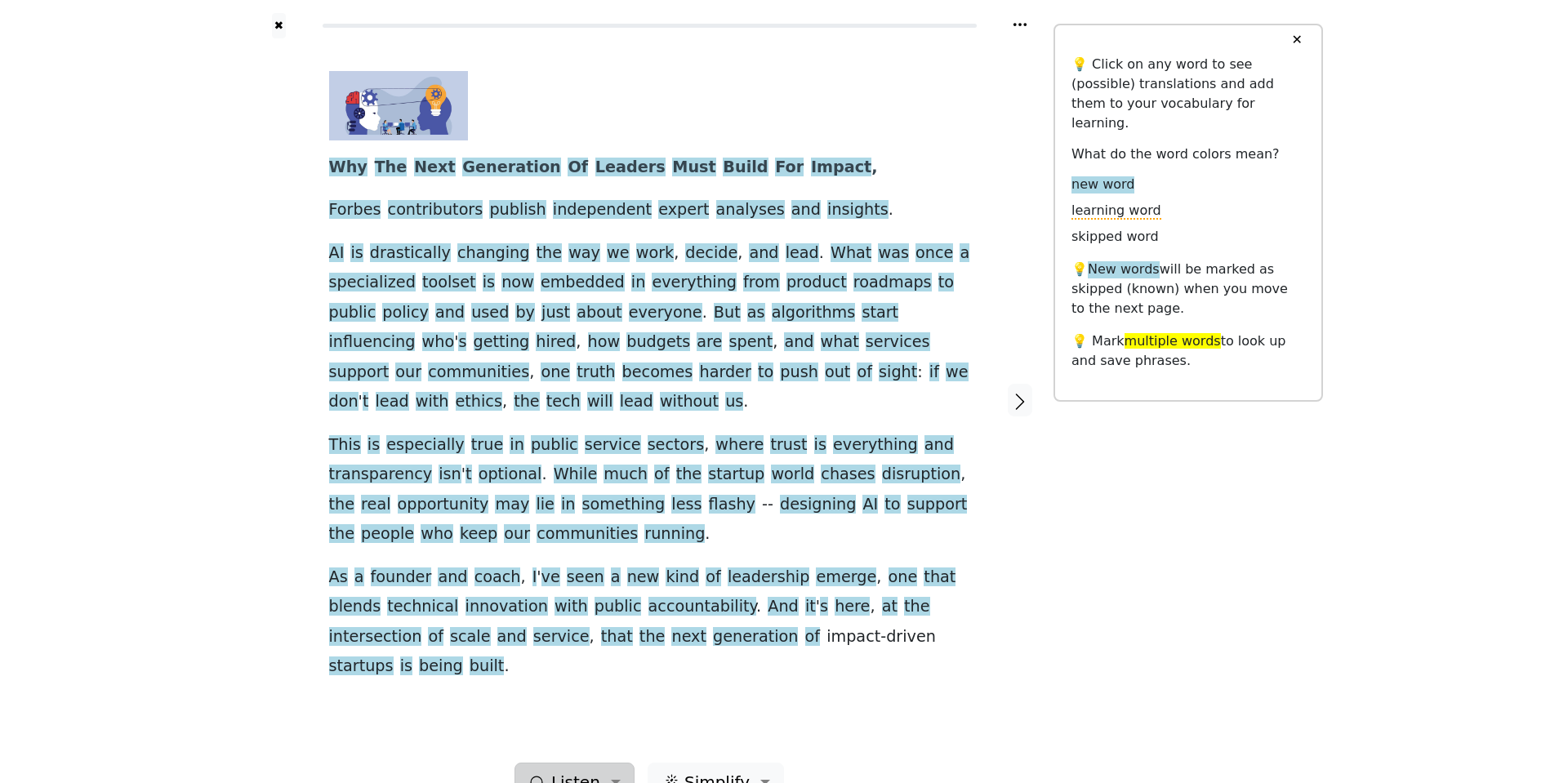
click at [598, 770] on span "Listen" at bounding box center [576, 782] width 49 height 24
click at [589, 676] on link "Generate audio for the content" at bounding box center [630, 688] width 229 height 26
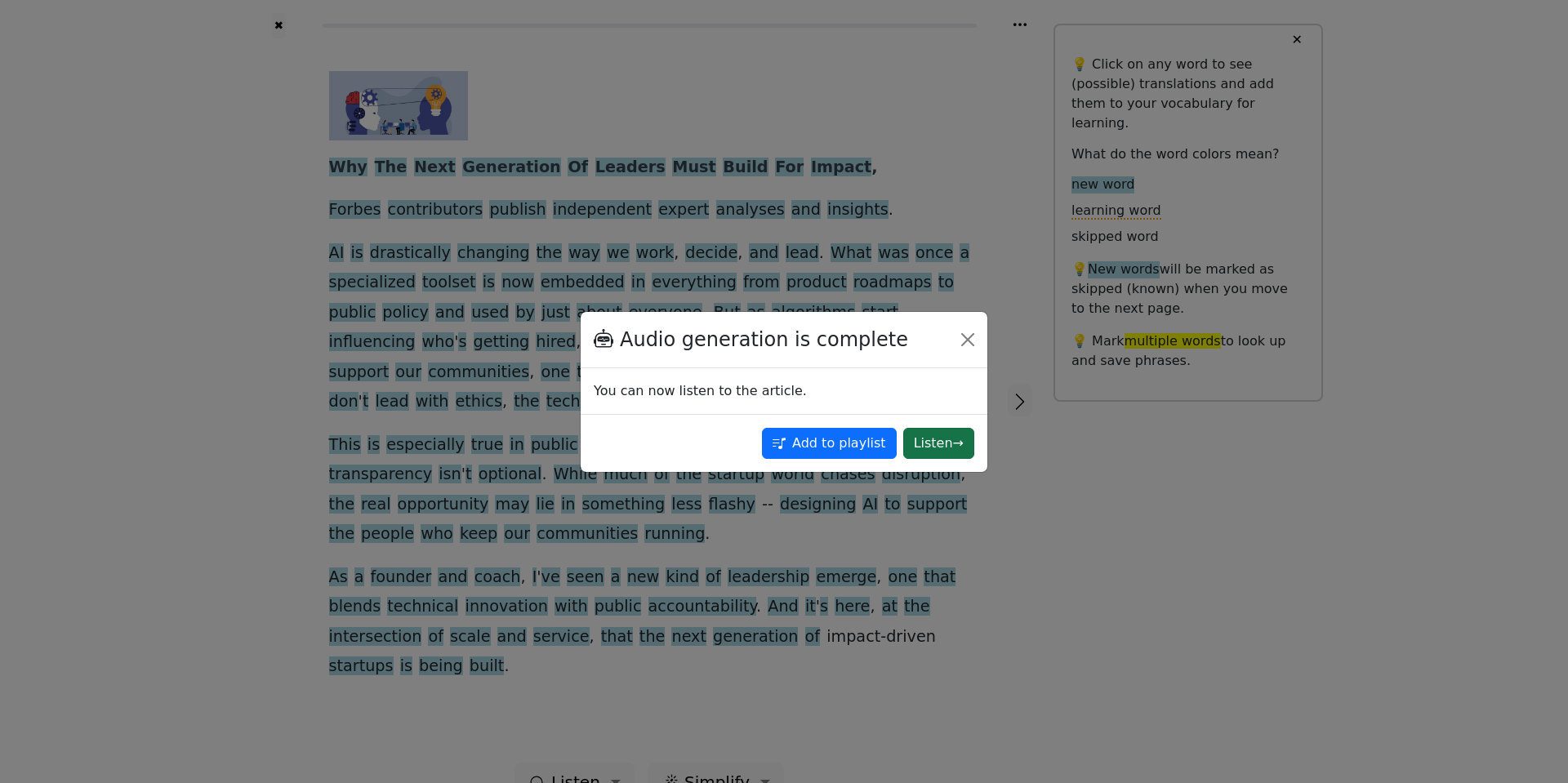
click at [935, 451] on button "Listen →" at bounding box center [938, 443] width 71 height 31
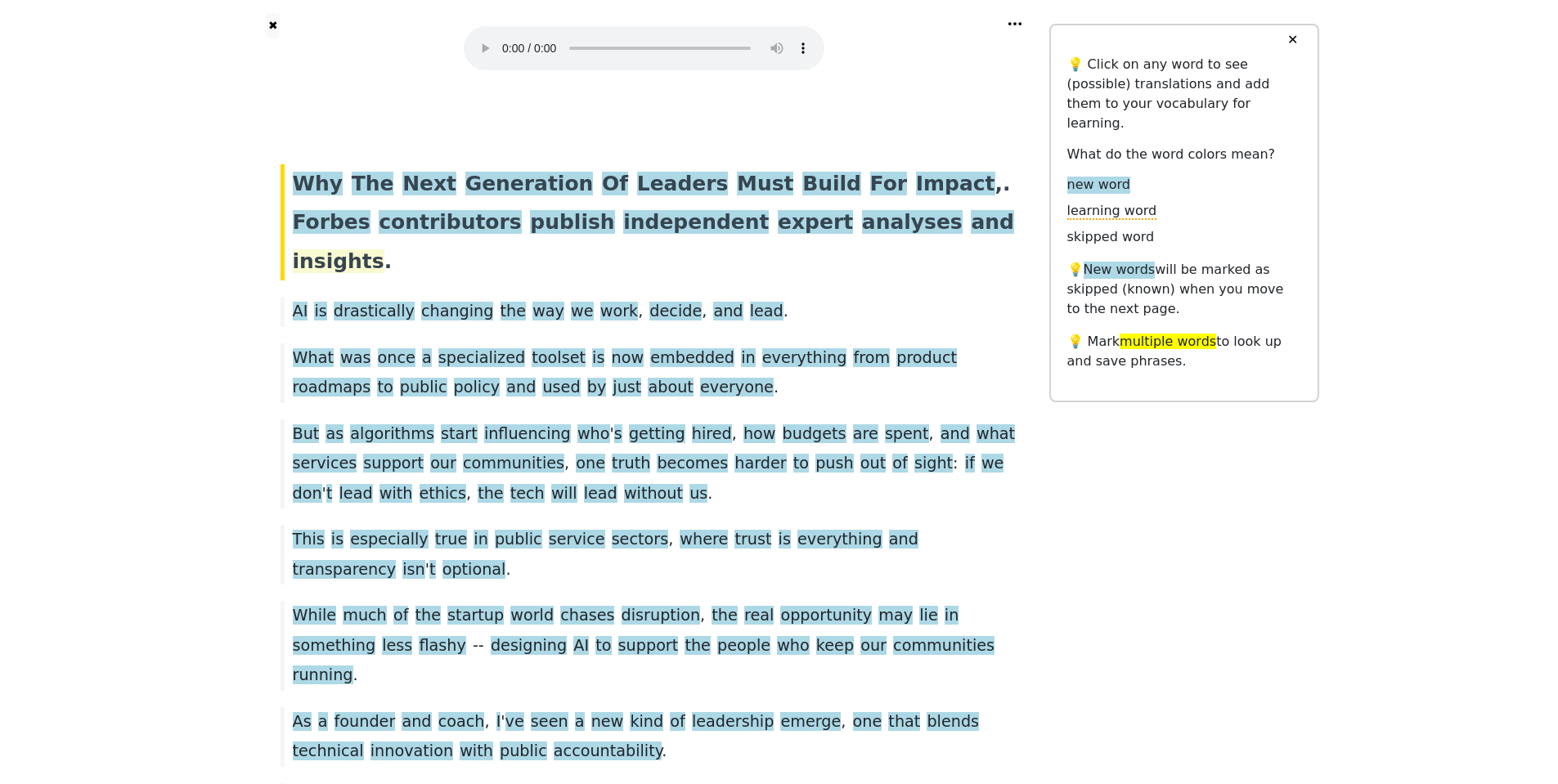
click at [384, 250] on span "insights" at bounding box center [338, 262] width 92 height 25
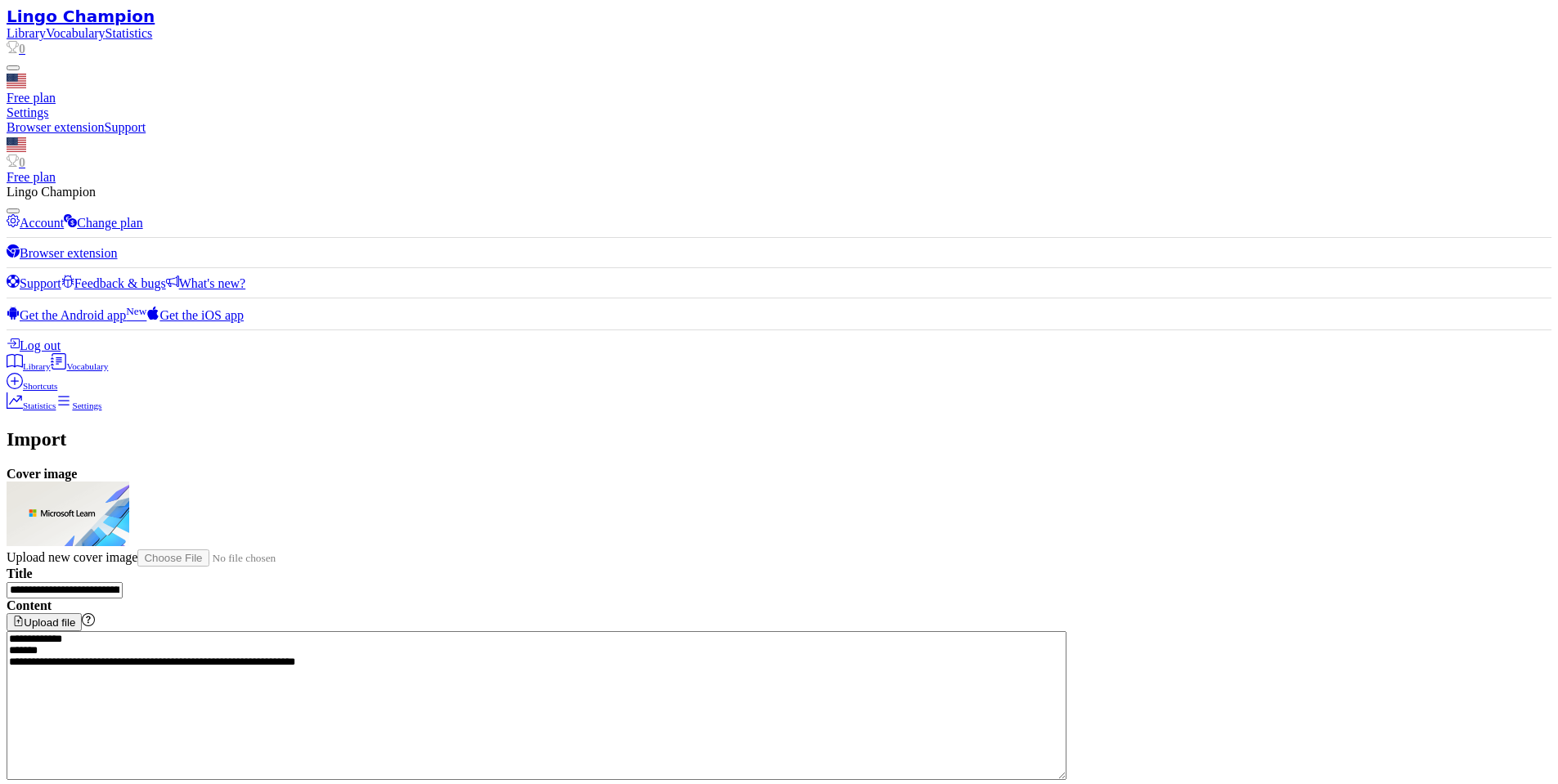
click at [82, 613] on button "Upload file" at bounding box center [45, 622] width 76 height 18
